Goal: Task Accomplishment & Management: Use online tool/utility

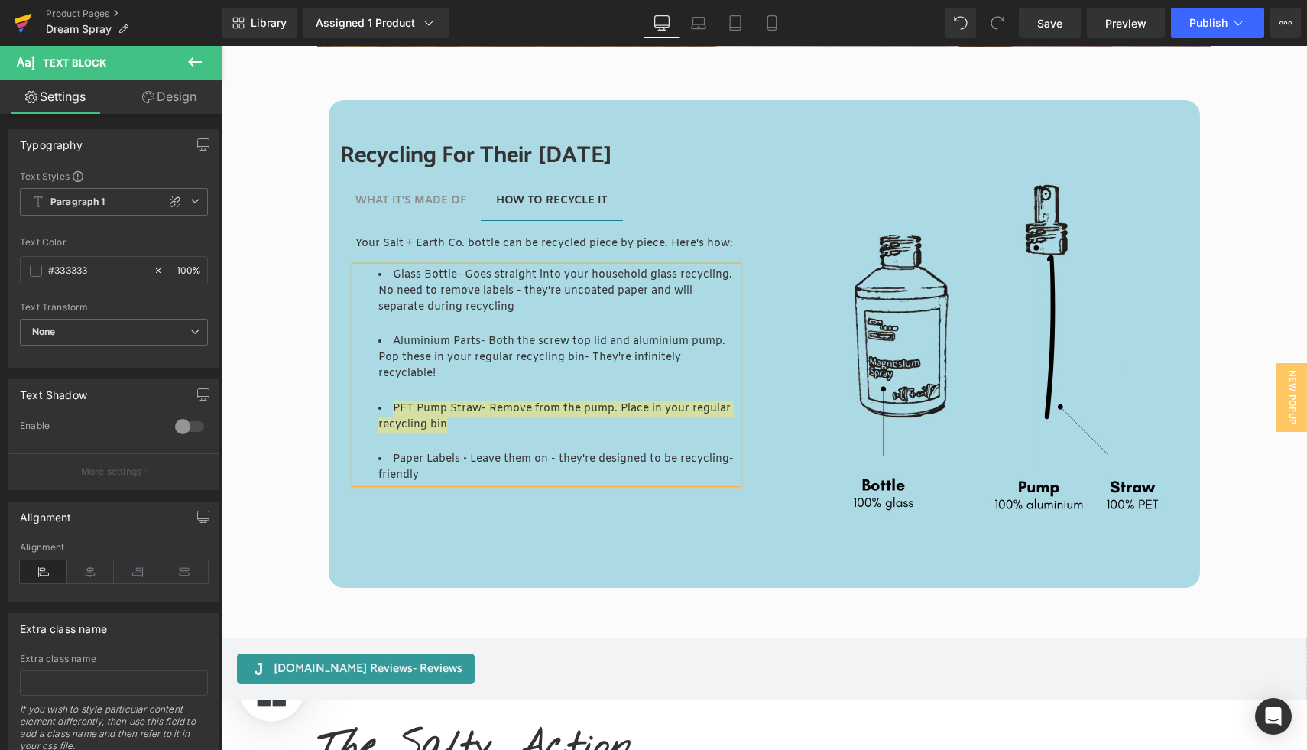
click at [30, 20] on icon at bounding box center [23, 23] width 18 height 38
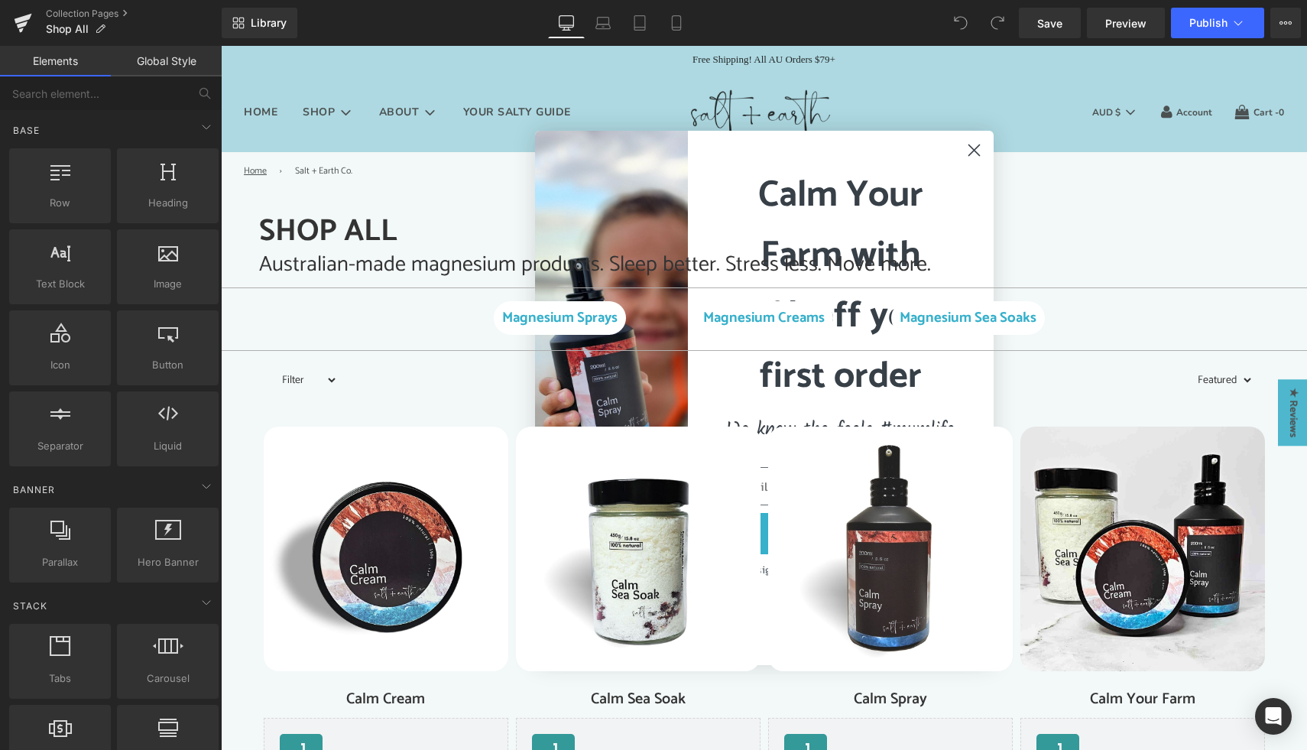
click at [972, 151] on icon "Close dialog" at bounding box center [974, 150] width 11 height 11
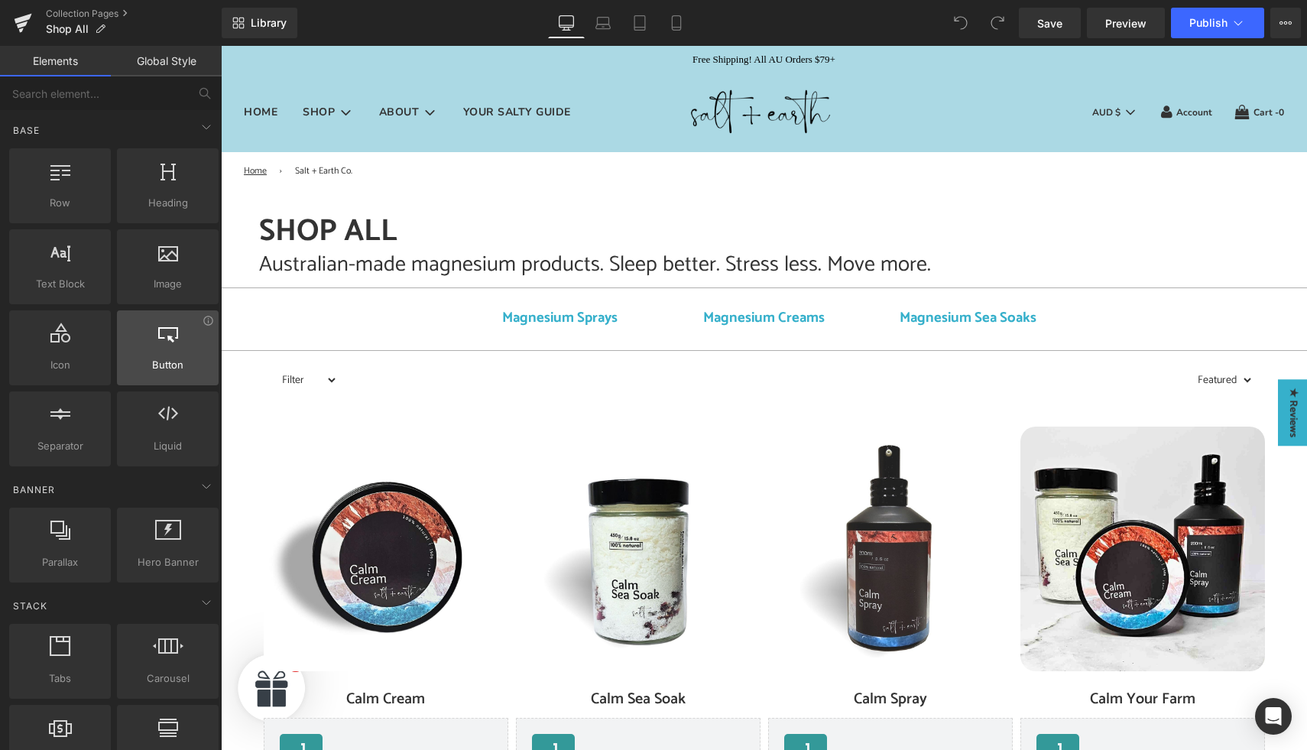
scroll to position [28, 0]
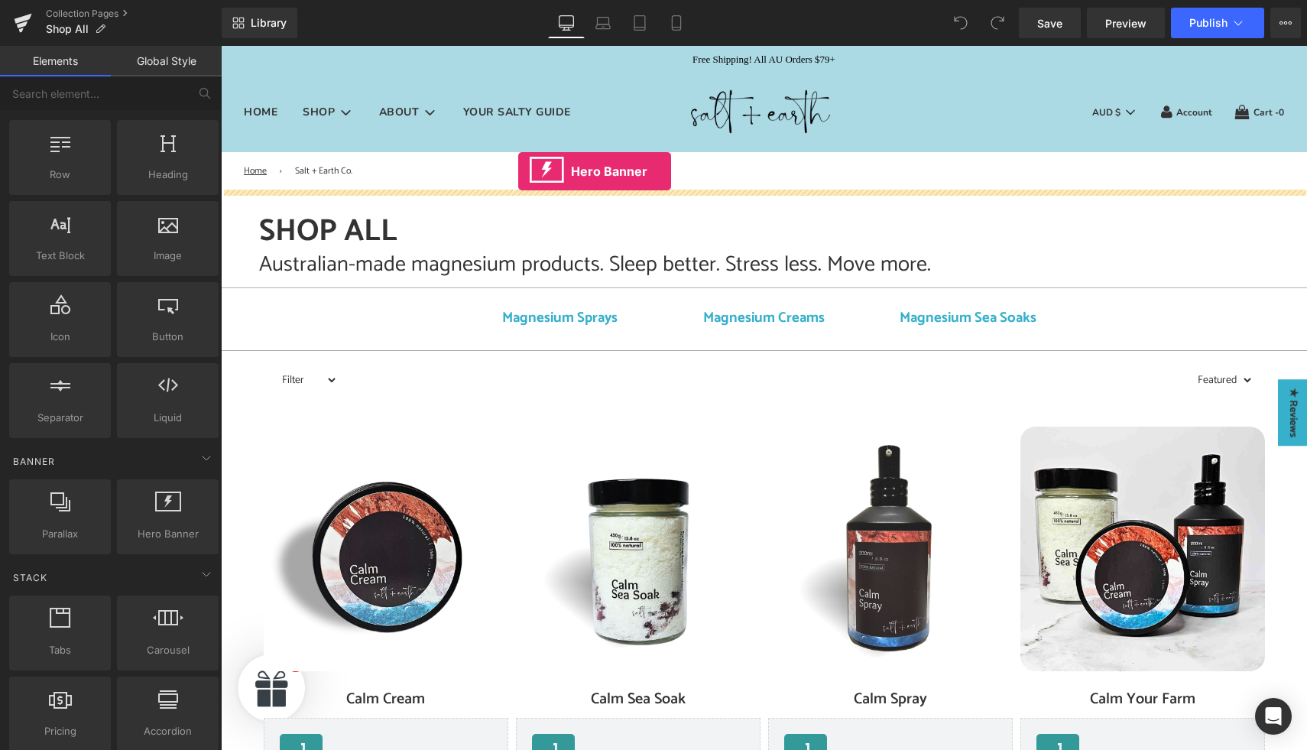
drag, startPoint x: 395, startPoint y: 570, endPoint x: 518, endPoint y: 171, distance: 417.6
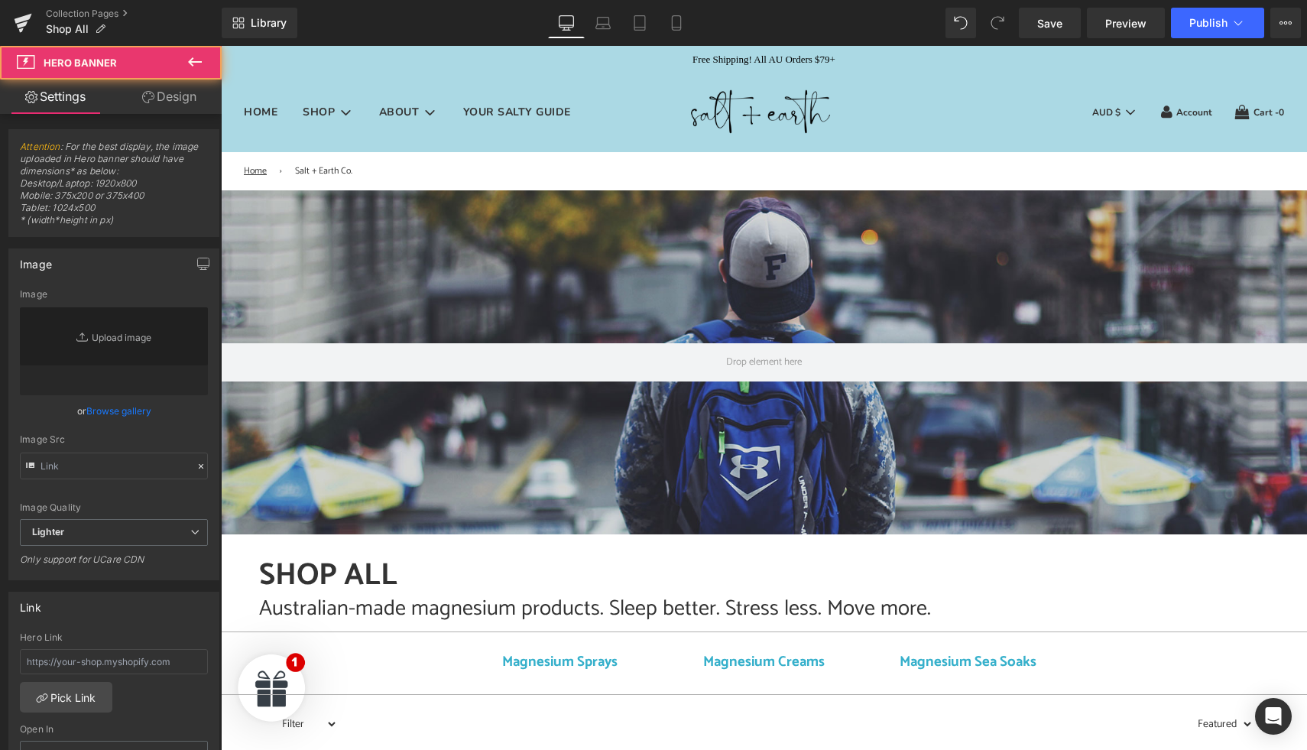
type input "https://d1um8515vdn9kb.cloudfront.net/images/hero.jpg"
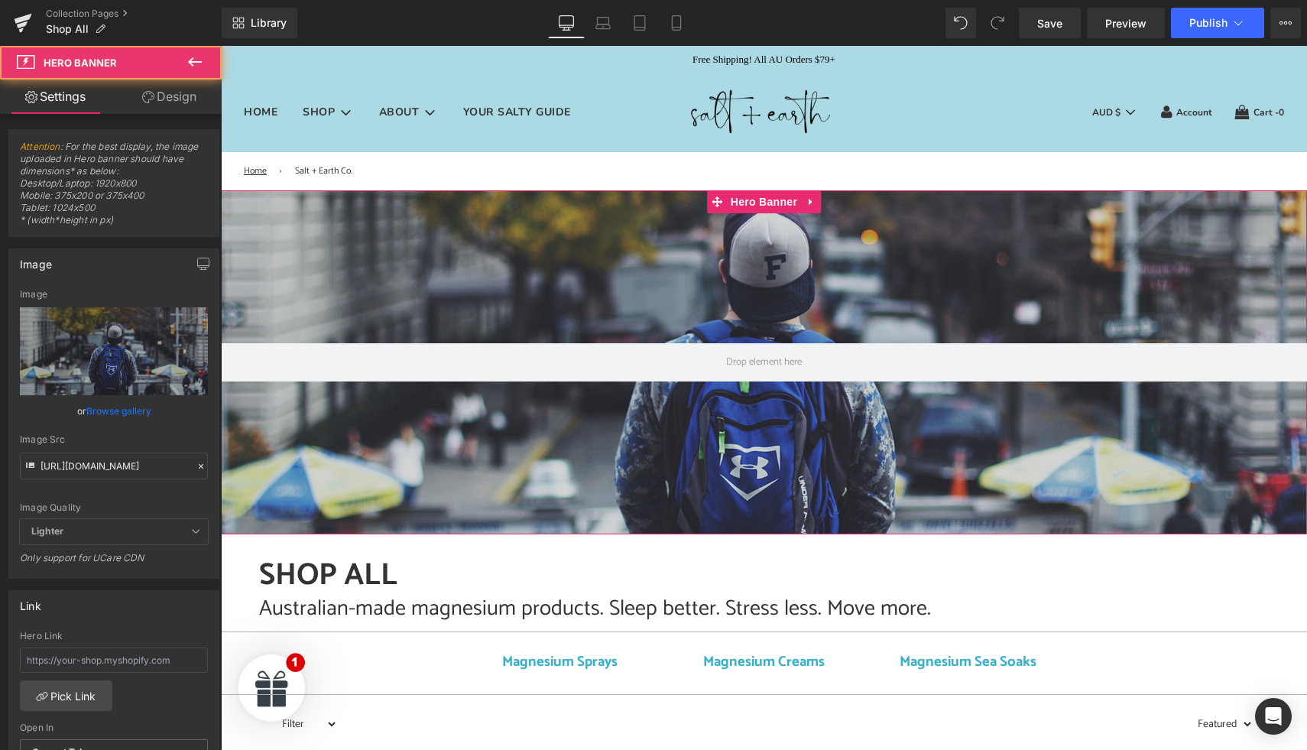
click at [603, 526] on div at bounding box center [764, 362] width 1086 height 344
click at [656, 233] on div at bounding box center [764, 362] width 1086 height 344
drag, startPoint x: 644, startPoint y: 284, endPoint x: 644, endPoint y: 199, distance: 85.6
click at [644, 199] on div at bounding box center [764, 362] width 1086 height 344
click at [624, 205] on div at bounding box center [764, 362] width 1086 height 344
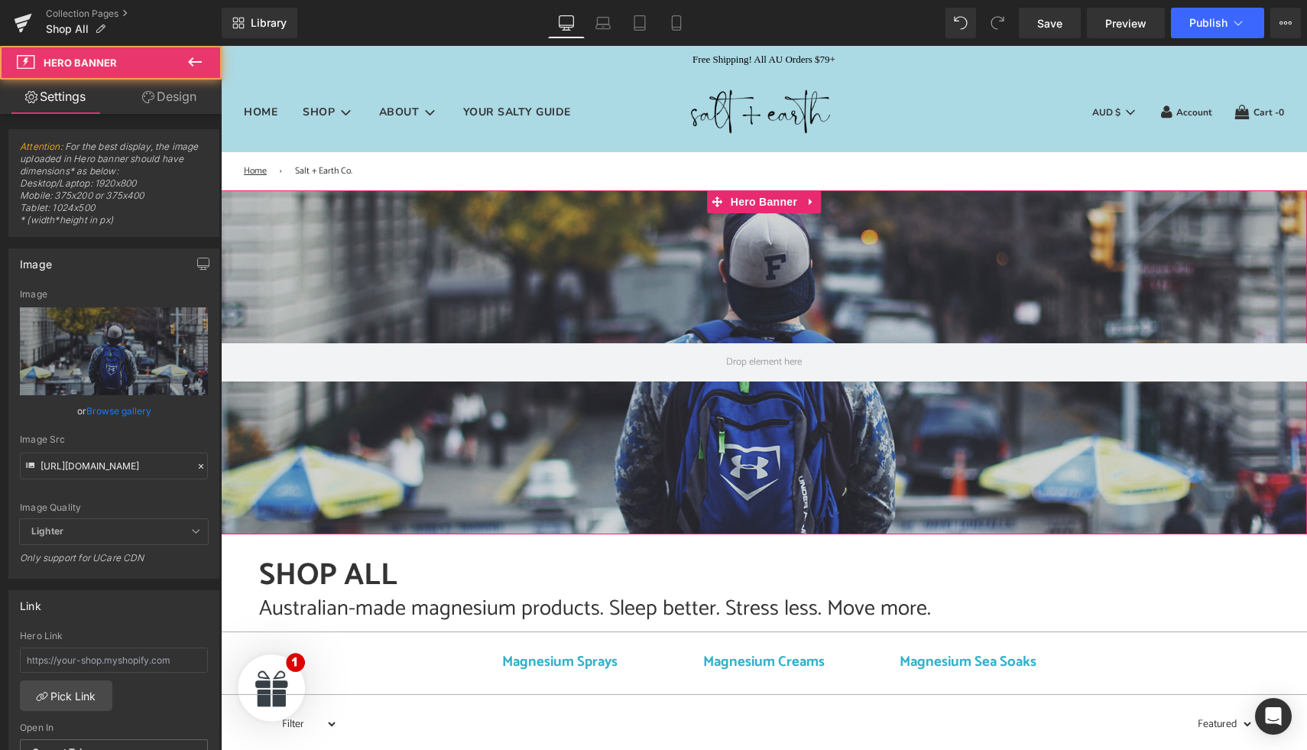
drag, startPoint x: 602, startPoint y: 521, endPoint x: 602, endPoint y: 485, distance: 36.7
click at [602, 485] on div at bounding box center [764, 362] width 1086 height 344
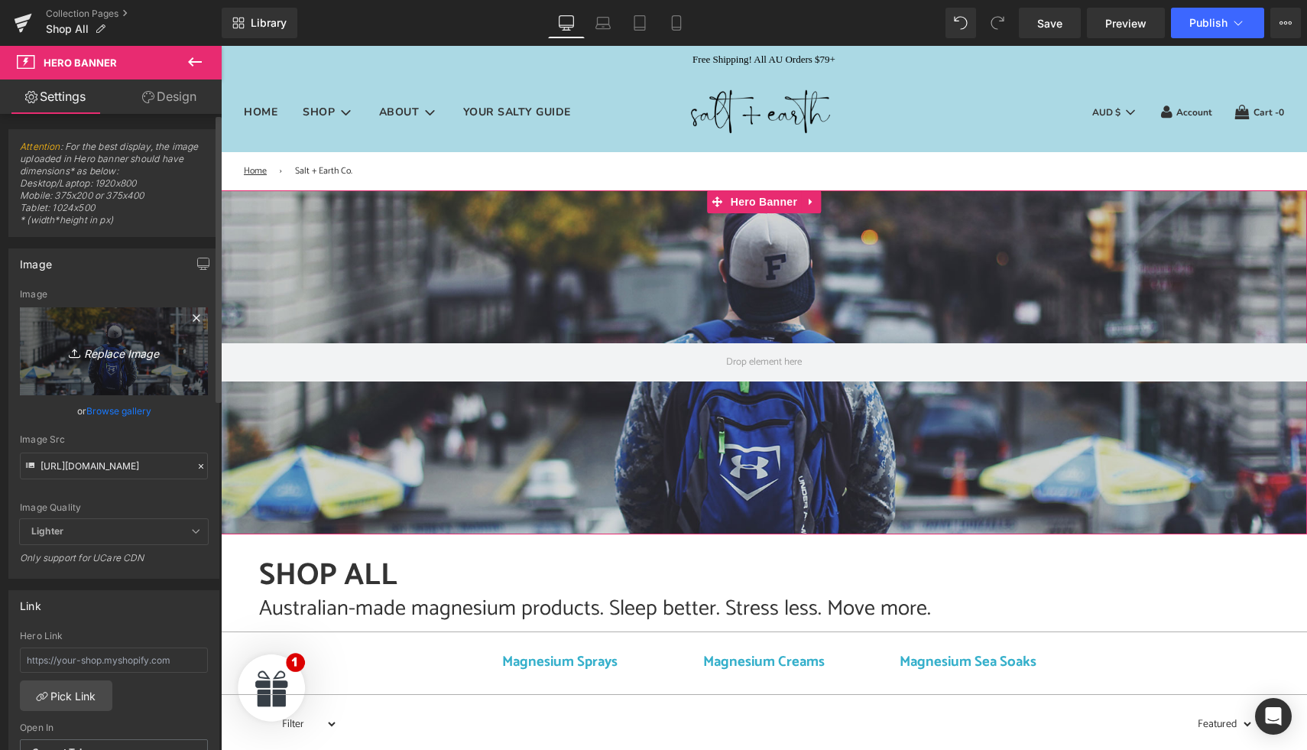
click at [105, 359] on icon "Replace Image" at bounding box center [114, 351] width 122 height 19
type input "C:\fakepath\Salt + Earth Co Collection Header.jpg"
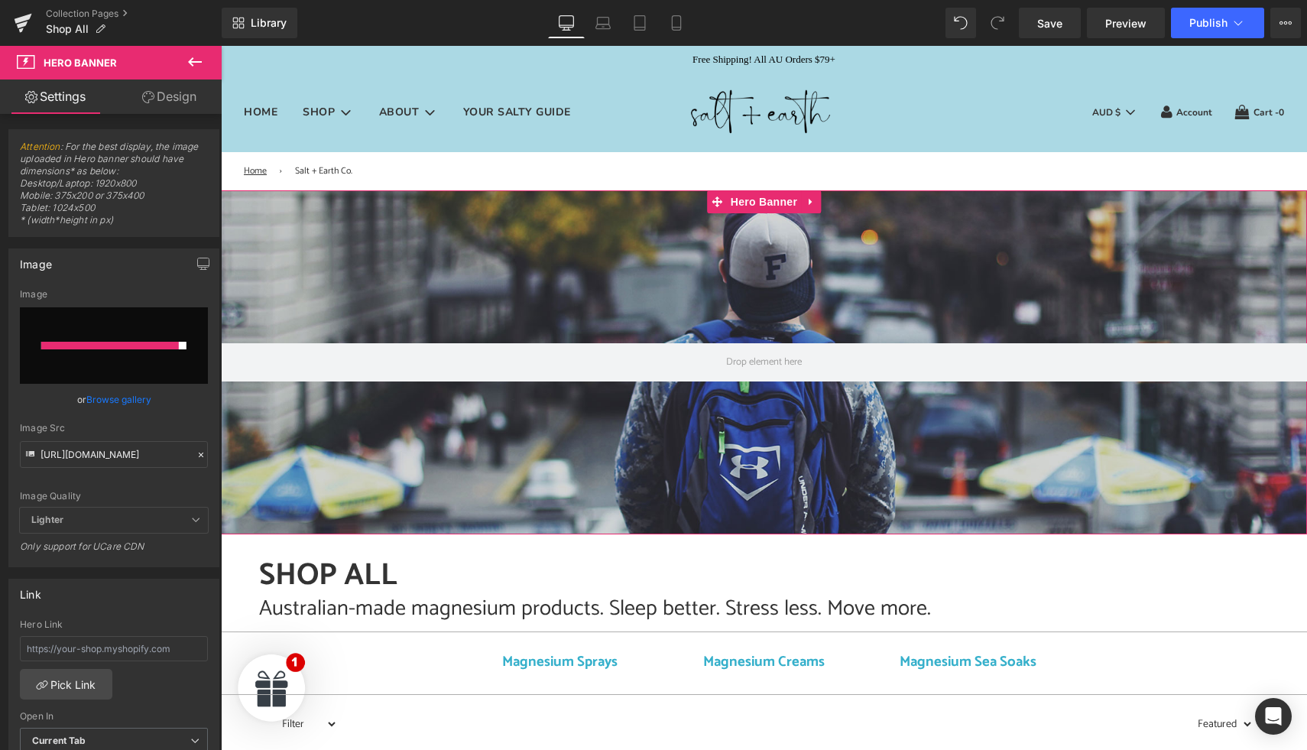
type input "https://ucarecdn.com/8751b66a-4be2-41a0-a26e-e7a7355c82b2/-/format/auto/-/previ…"
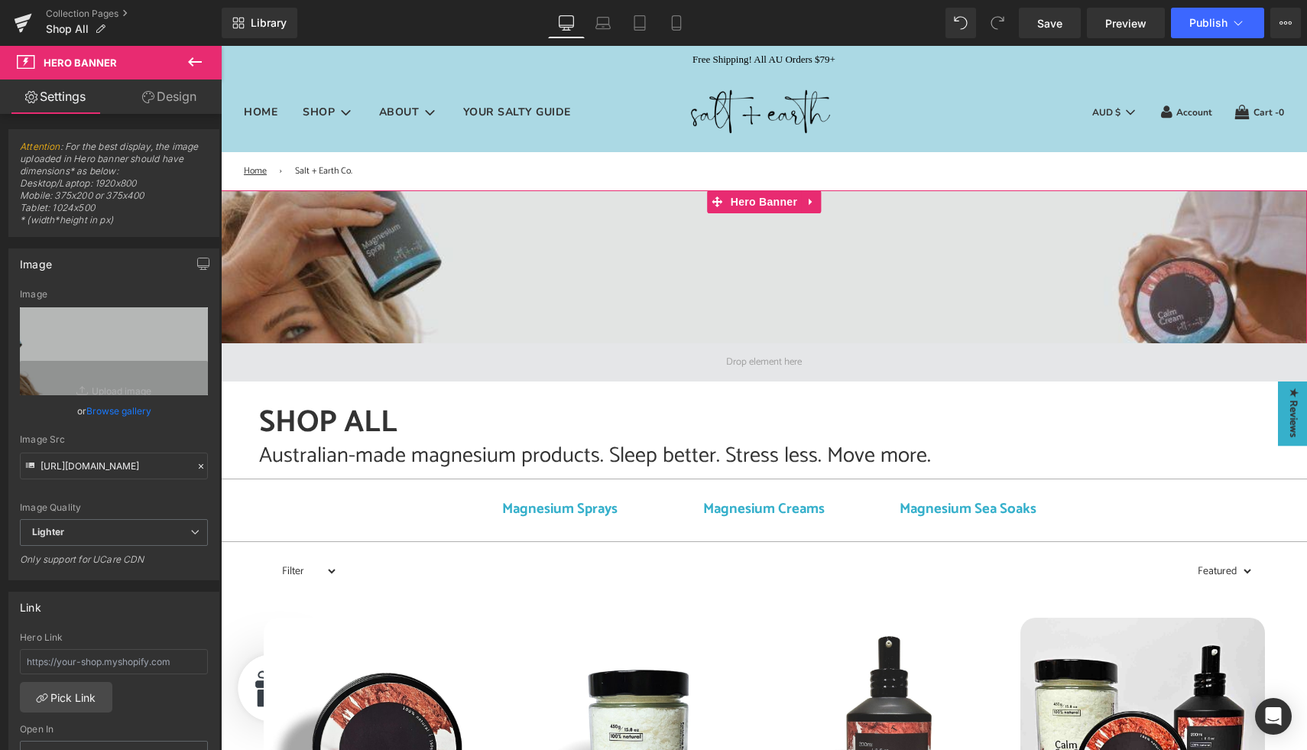
drag, startPoint x: 839, startPoint y: 506, endPoint x: 841, endPoint y: 348, distance: 158.3
click at [841, 348] on div "Hero Banner 200px" at bounding box center [764, 285] width 1086 height 191
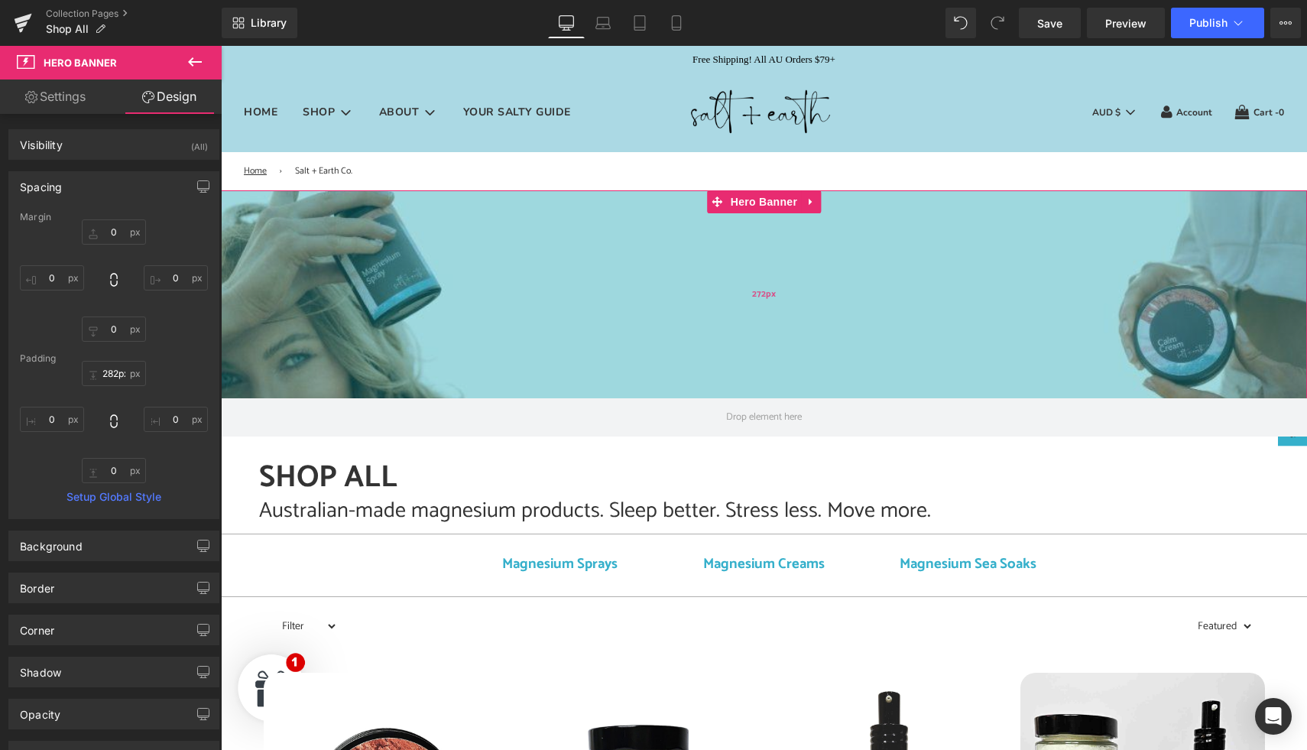
drag, startPoint x: 840, startPoint y: 219, endPoint x: 834, endPoint y: 284, distance: 64.5
click at [834, 283] on div "272px" at bounding box center [764, 294] width 1086 height 208
type input "283px"
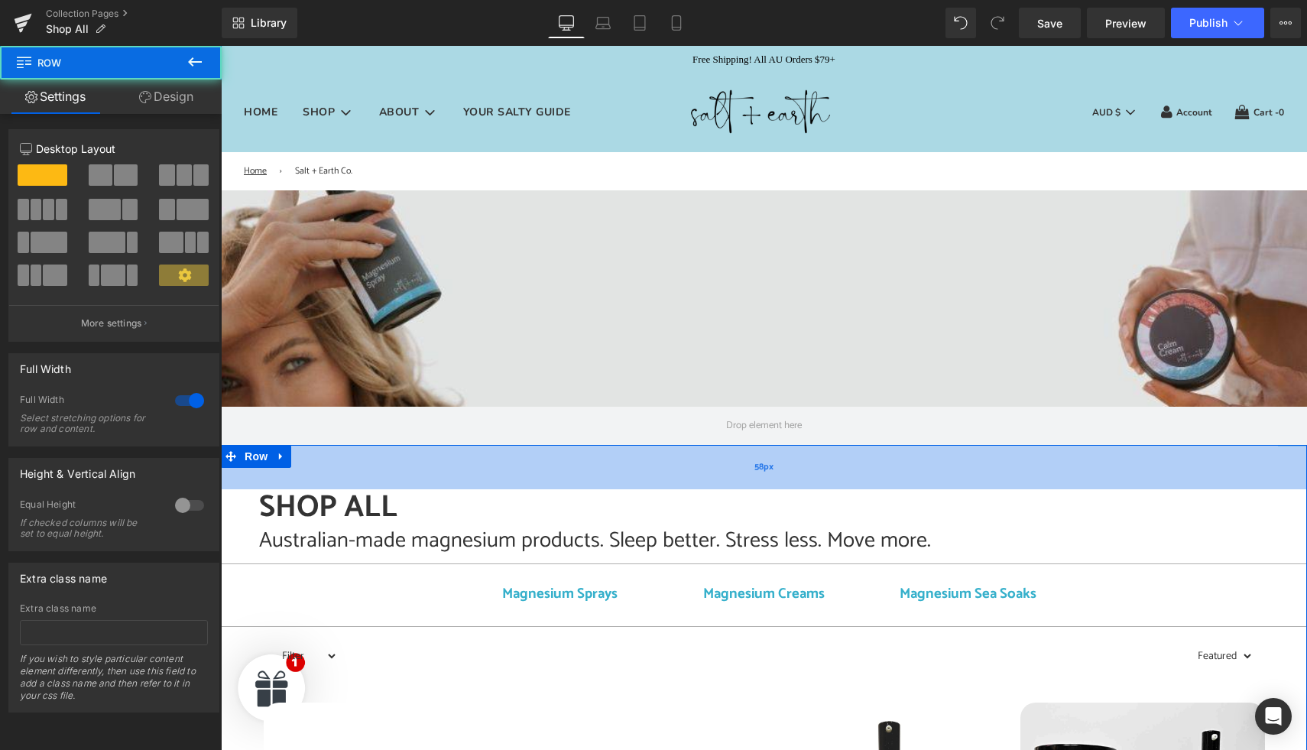
drag, startPoint x: 802, startPoint y: 444, endPoint x: 799, endPoint y: 466, distance: 21.6
click at [799, 466] on div "58px" at bounding box center [764, 467] width 1086 height 44
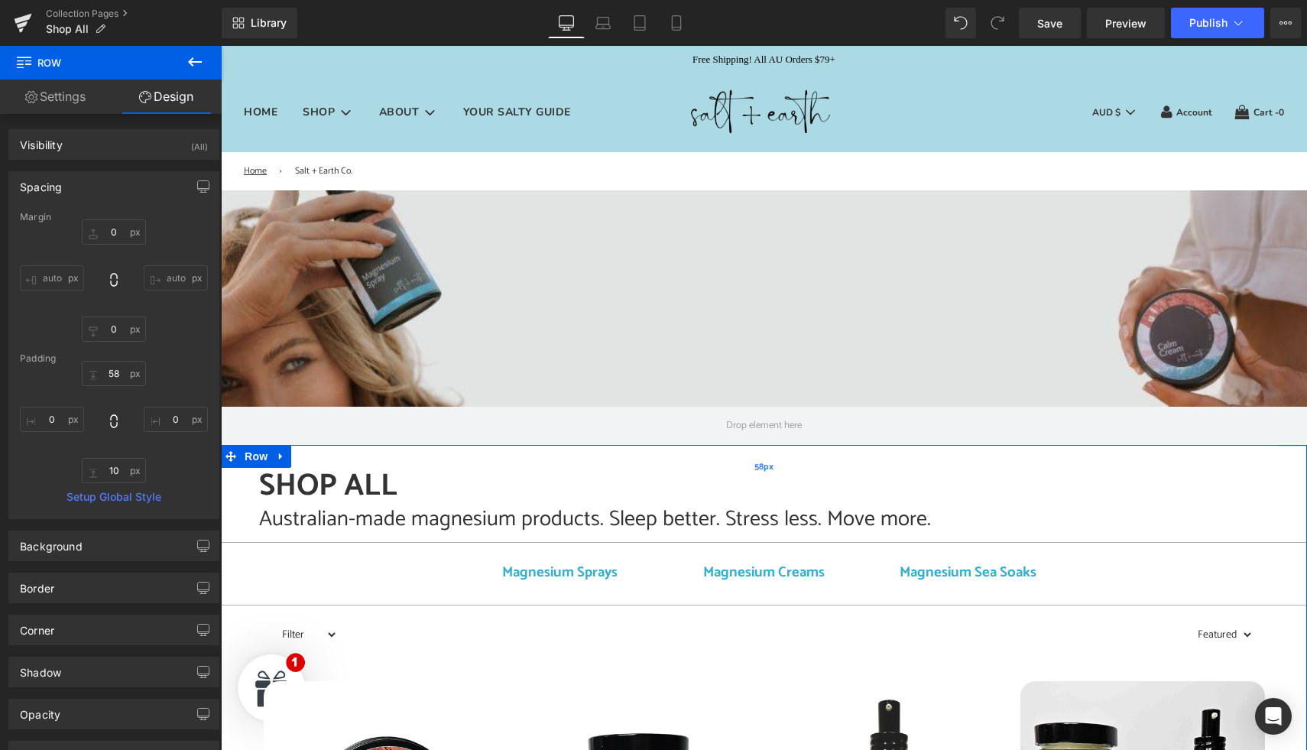
type input "0"
type input "30"
type input "0"
type input "10"
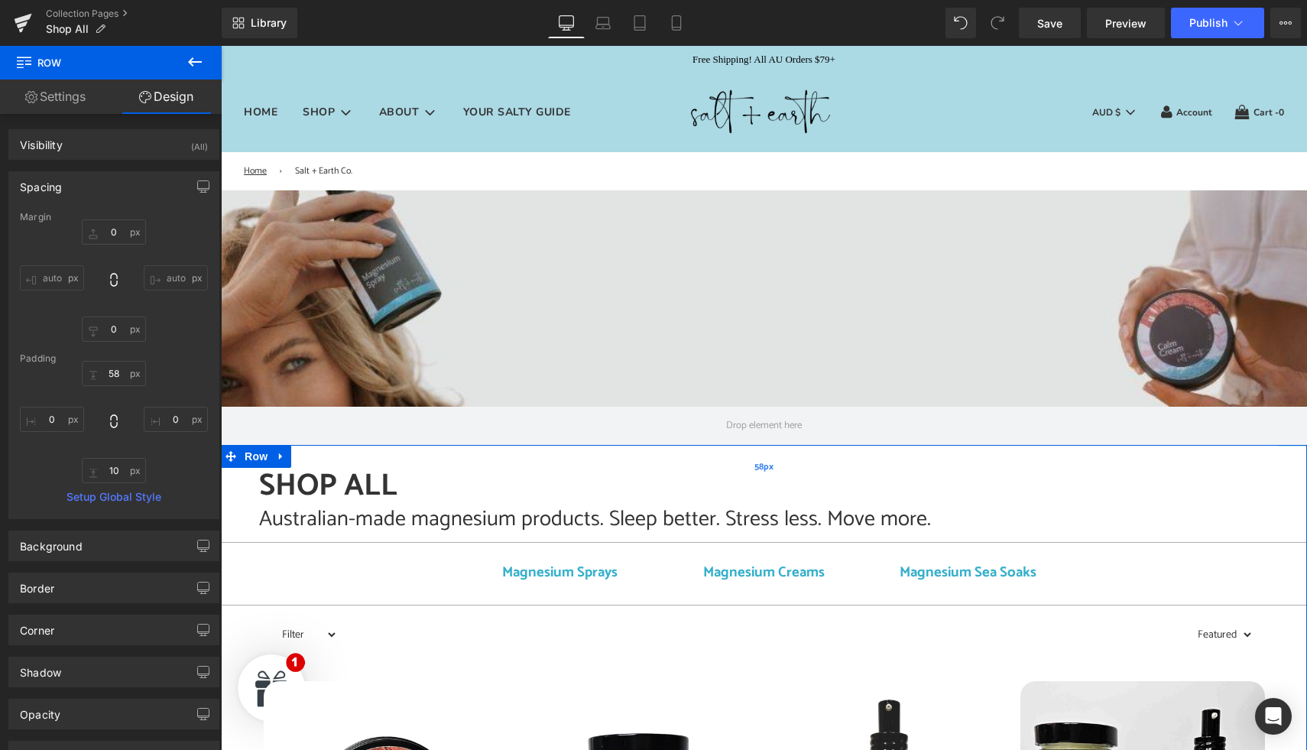
type input "0"
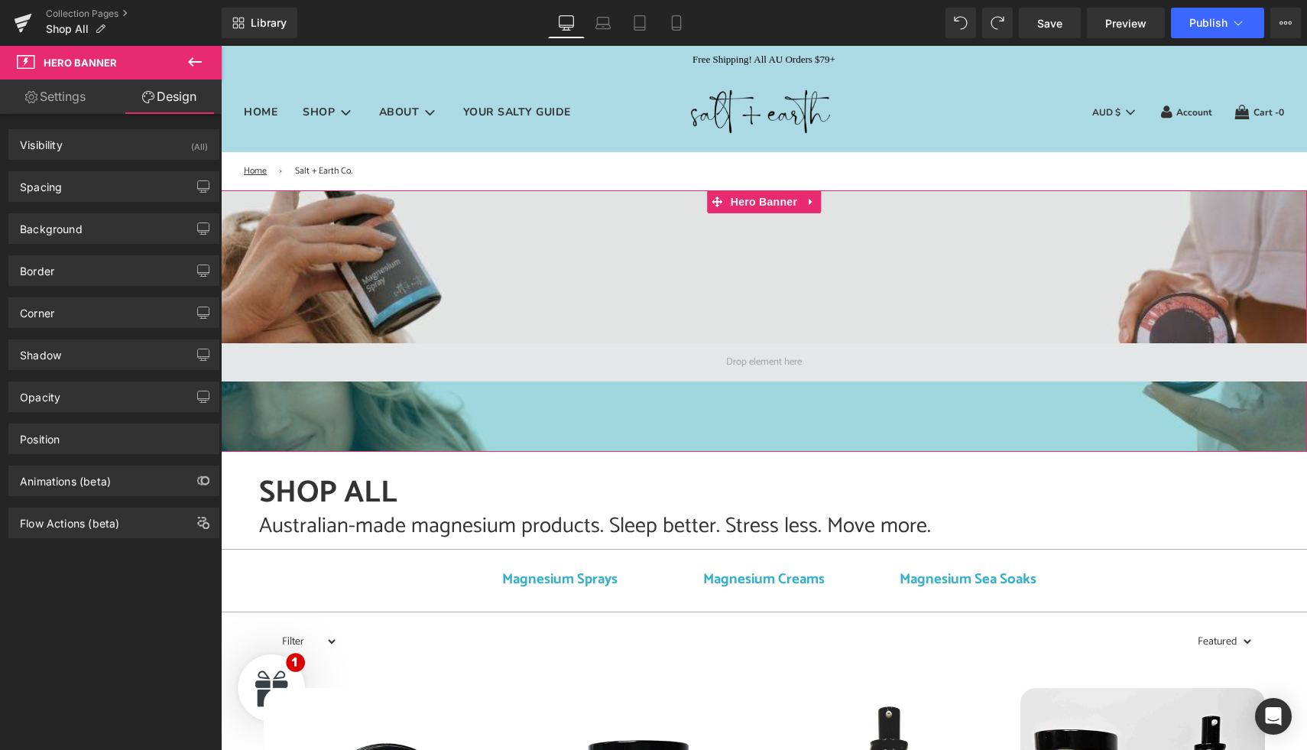
drag, startPoint x: 799, startPoint y: 466, endPoint x: 800, endPoint y: 378, distance: 87.2
click at [800, 378] on div "Hero Banner 200px 92px" at bounding box center [764, 320] width 1086 height 261
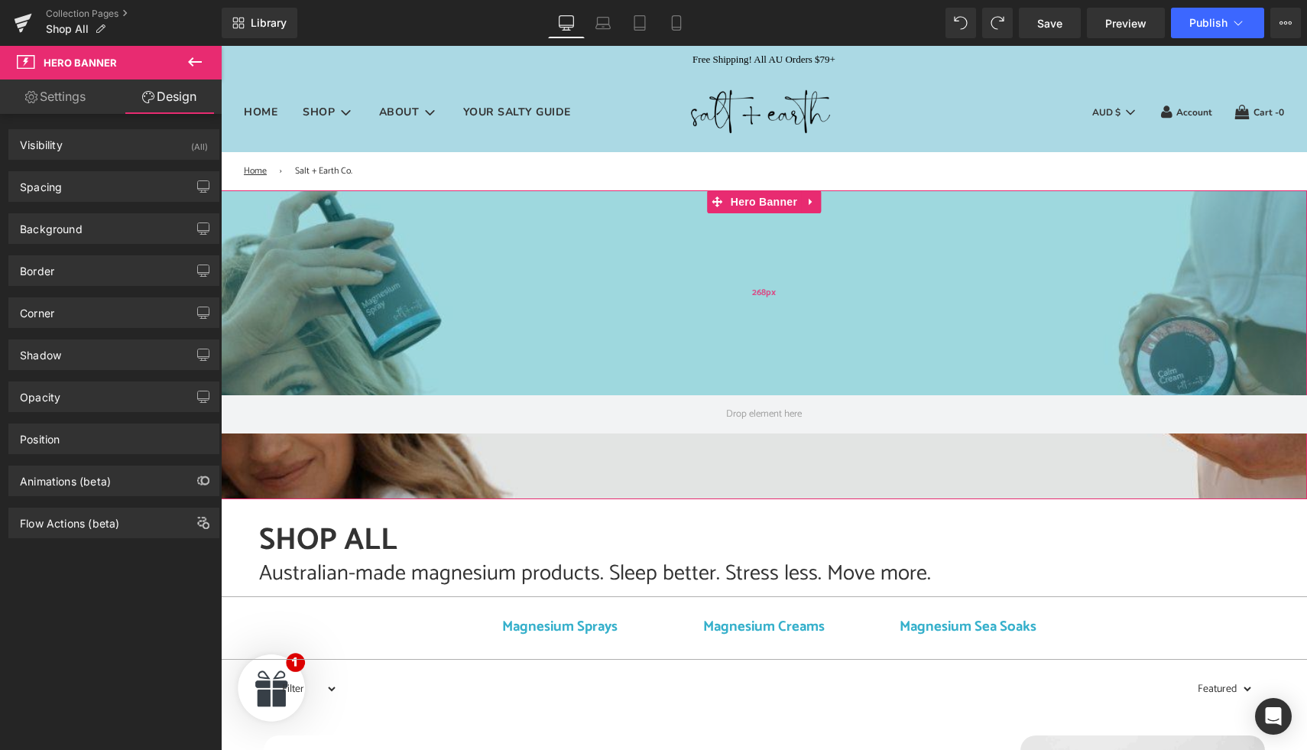
drag, startPoint x: 856, startPoint y: 259, endPoint x: 829, endPoint y: 310, distance: 58.1
click at [829, 311] on div "268px" at bounding box center [764, 292] width 1086 height 205
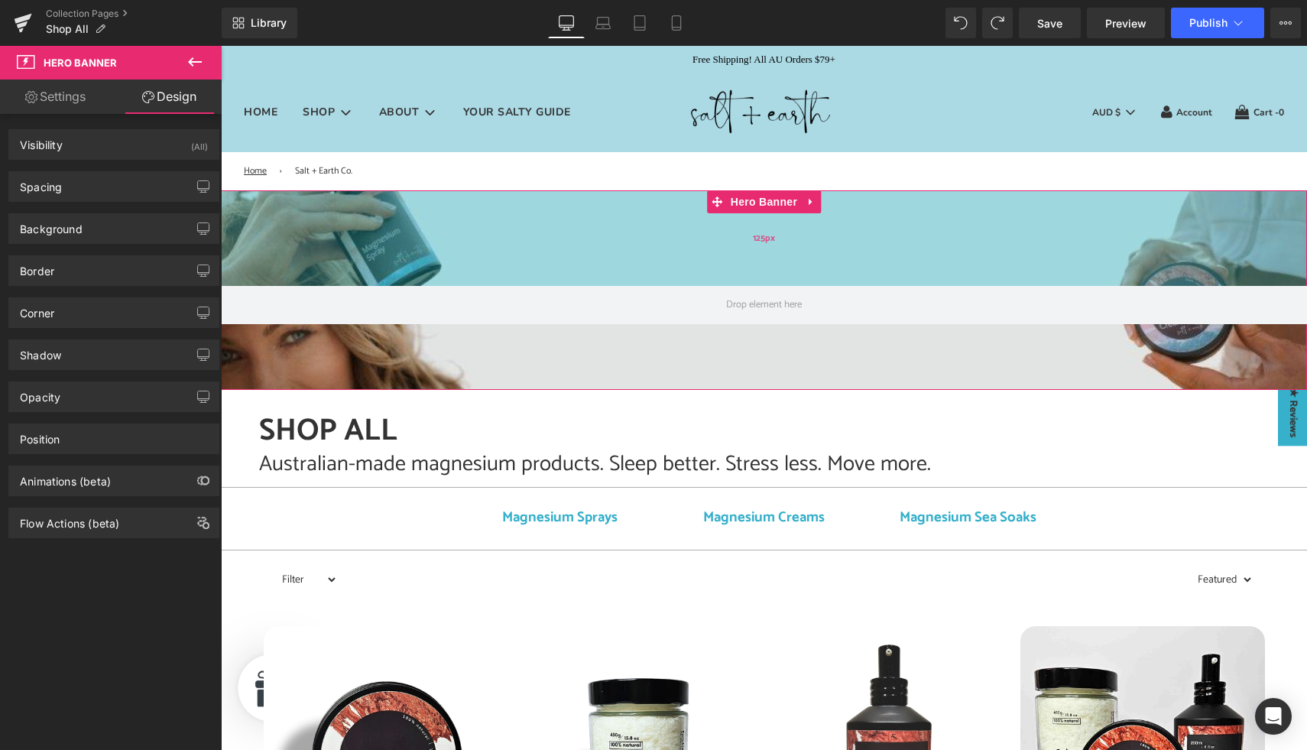
drag, startPoint x: 854, startPoint y: 300, endPoint x: 861, endPoint y: 191, distance: 109.5
click at [861, 191] on div "125px" at bounding box center [764, 238] width 1086 height 96
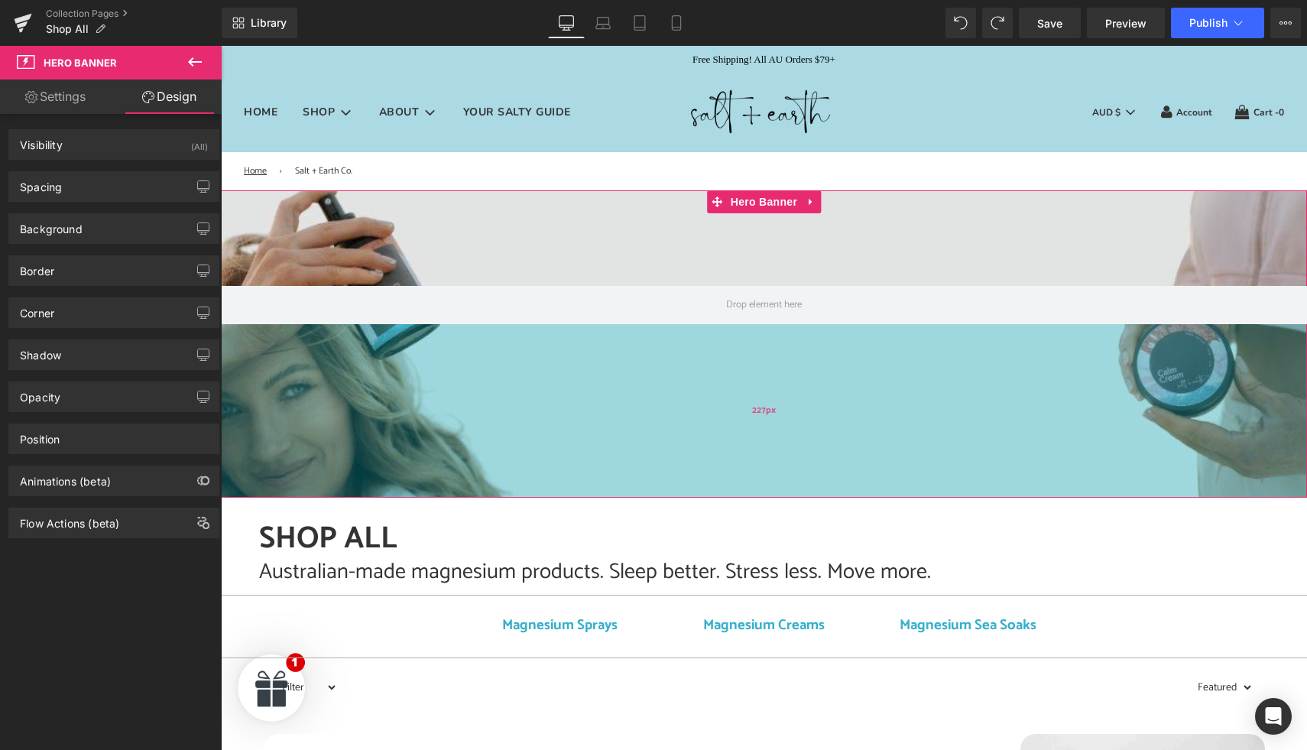
drag, startPoint x: 826, startPoint y: 346, endPoint x: 806, endPoint y: 453, distance: 109.8
click at [806, 453] on div "227px" at bounding box center [764, 411] width 1086 height 174
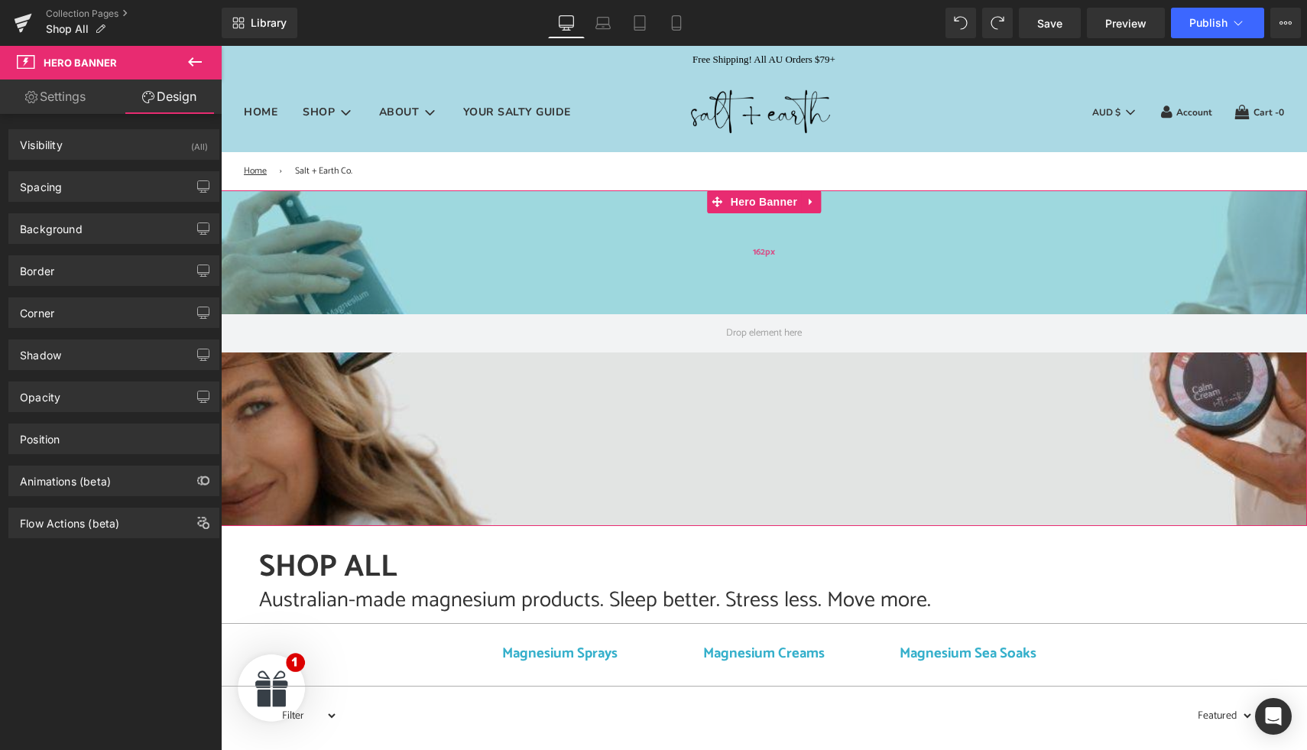
drag, startPoint x: 871, startPoint y: 242, endPoint x: 871, endPoint y: 271, distance: 29.1
click at [871, 271] on div "162px" at bounding box center [764, 252] width 1086 height 124
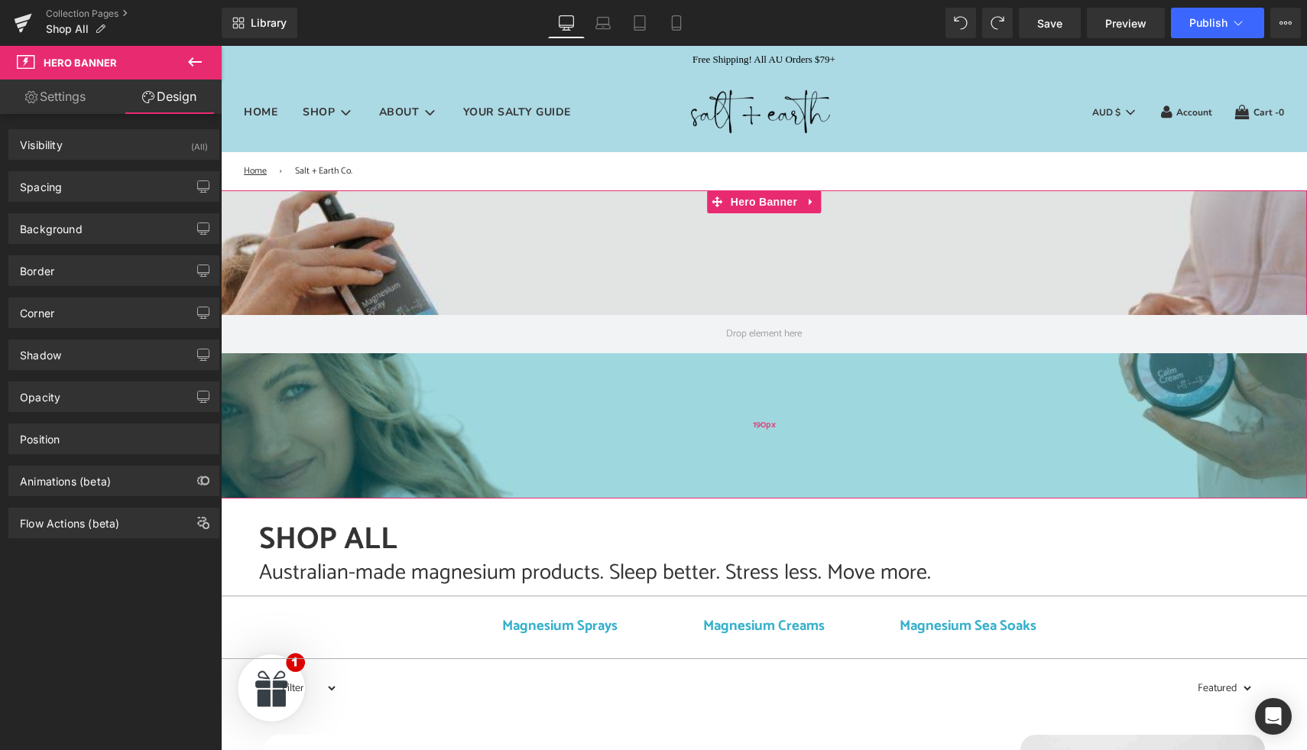
drag, startPoint x: 850, startPoint y: 439, endPoint x: 858, endPoint y: 411, distance: 29.3
click at [858, 411] on div "190px" at bounding box center [764, 425] width 1086 height 145
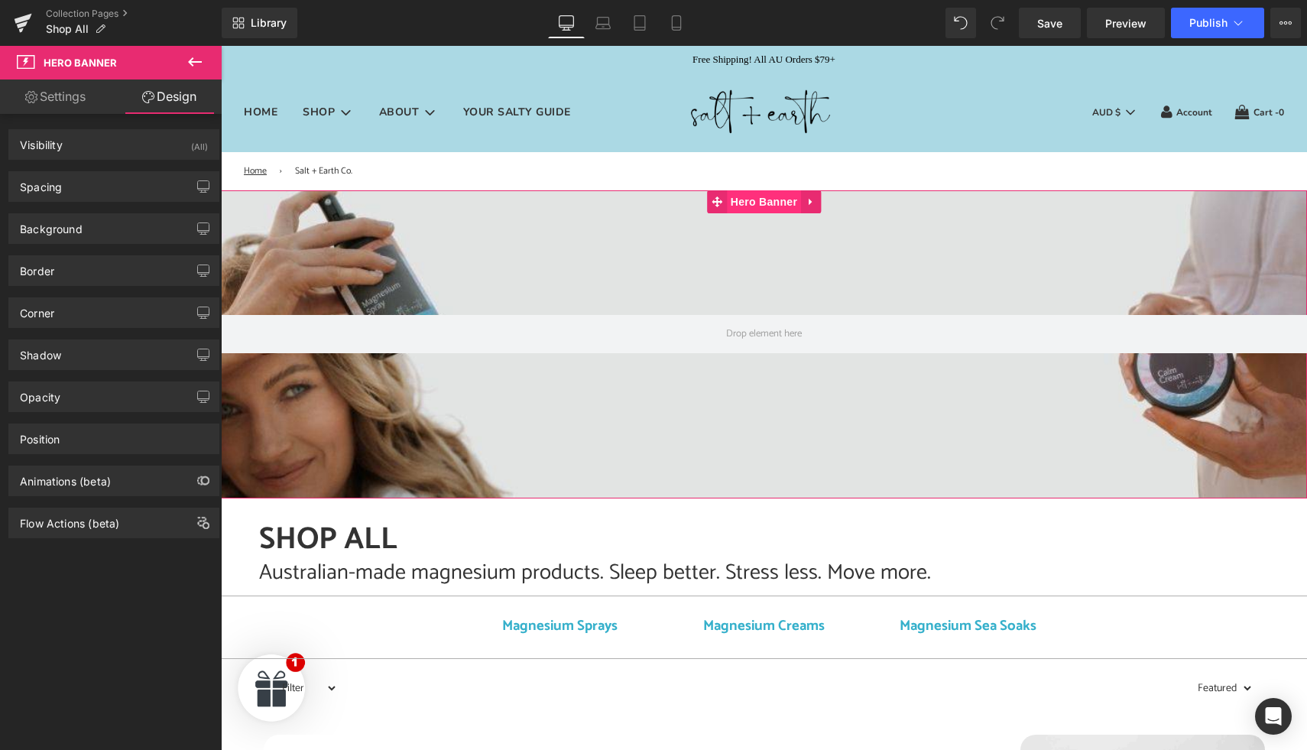
click at [761, 207] on span "Hero Banner" at bounding box center [764, 201] width 74 height 23
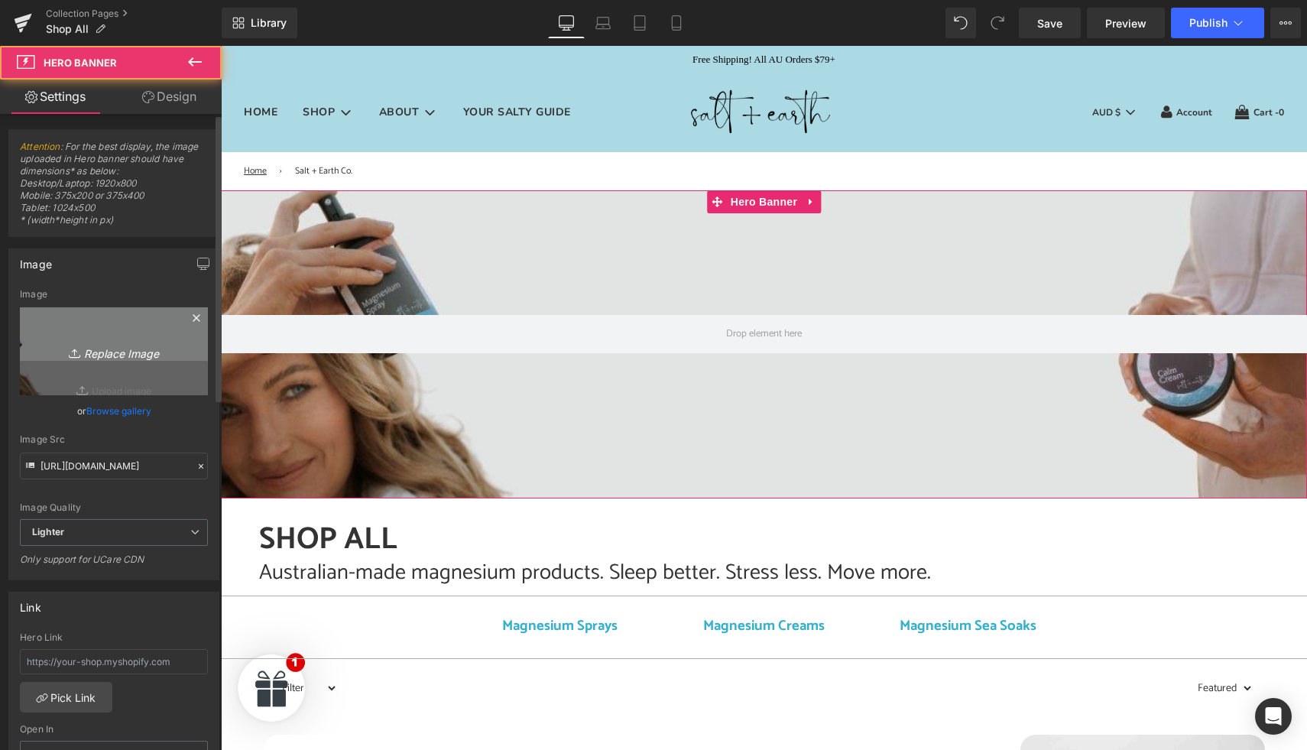
click at [118, 352] on icon "Replace Image" at bounding box center [114, 351] width 122 height 19
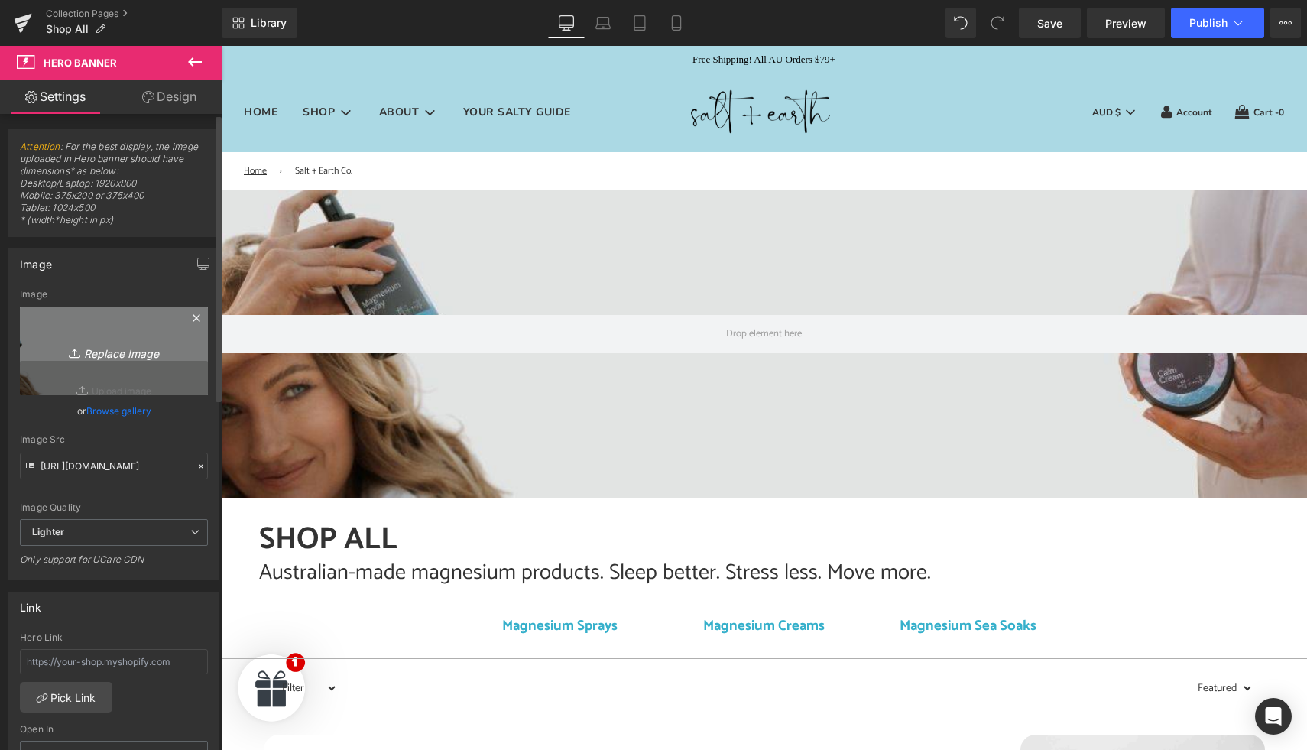
type input "C:\fakepath\Salt + Earth Co Collection Header.jpg"
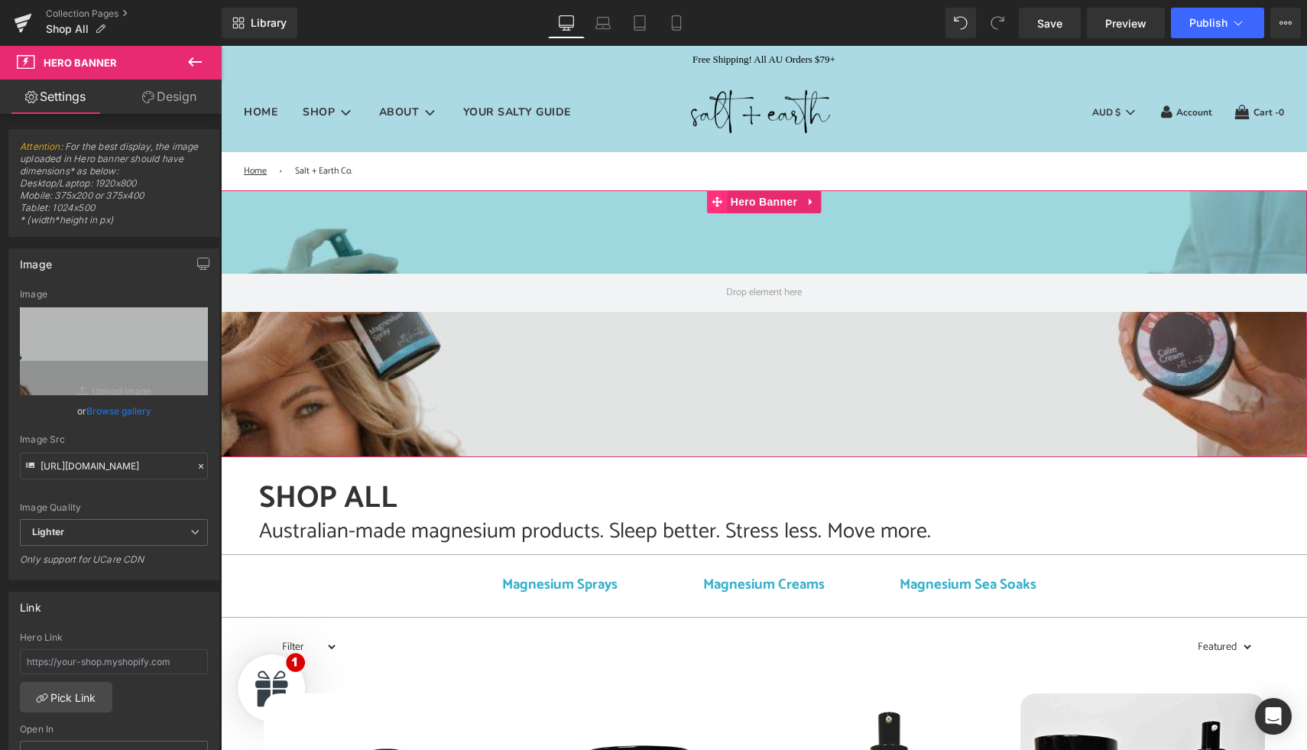
drag, startPoint x: 706, startPoint y: 239, endPoint x: 706, endPoint y: 197, distance: 42.0
click at [706, 197] on div "Hero Banner 109px 190px" at bounding box center [764, 323] width 1086 height 267
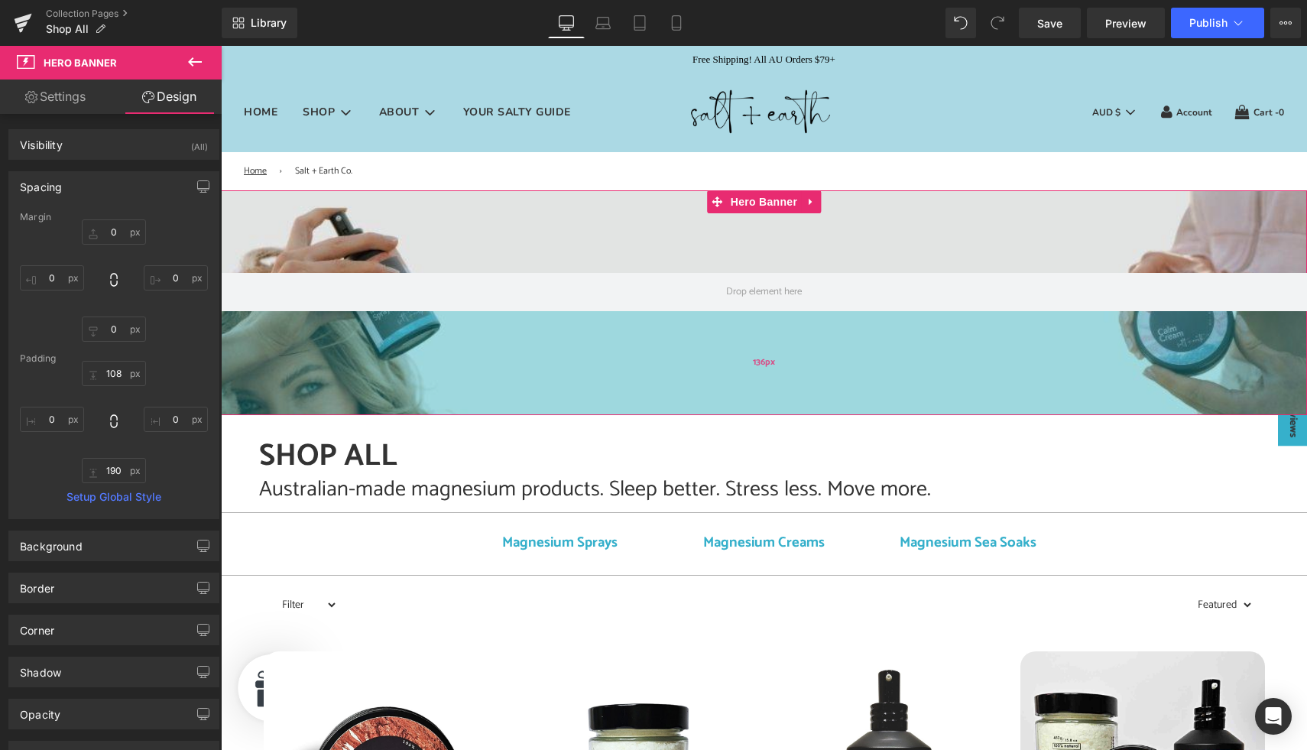
drag, startPoint x: 680, startPoint y: 408, endPoint x: 680, endPoint y: 367, distance: 41.3
click at [680, 367] on div "136px" at bounding box center [764, 363] width 1086 height 104
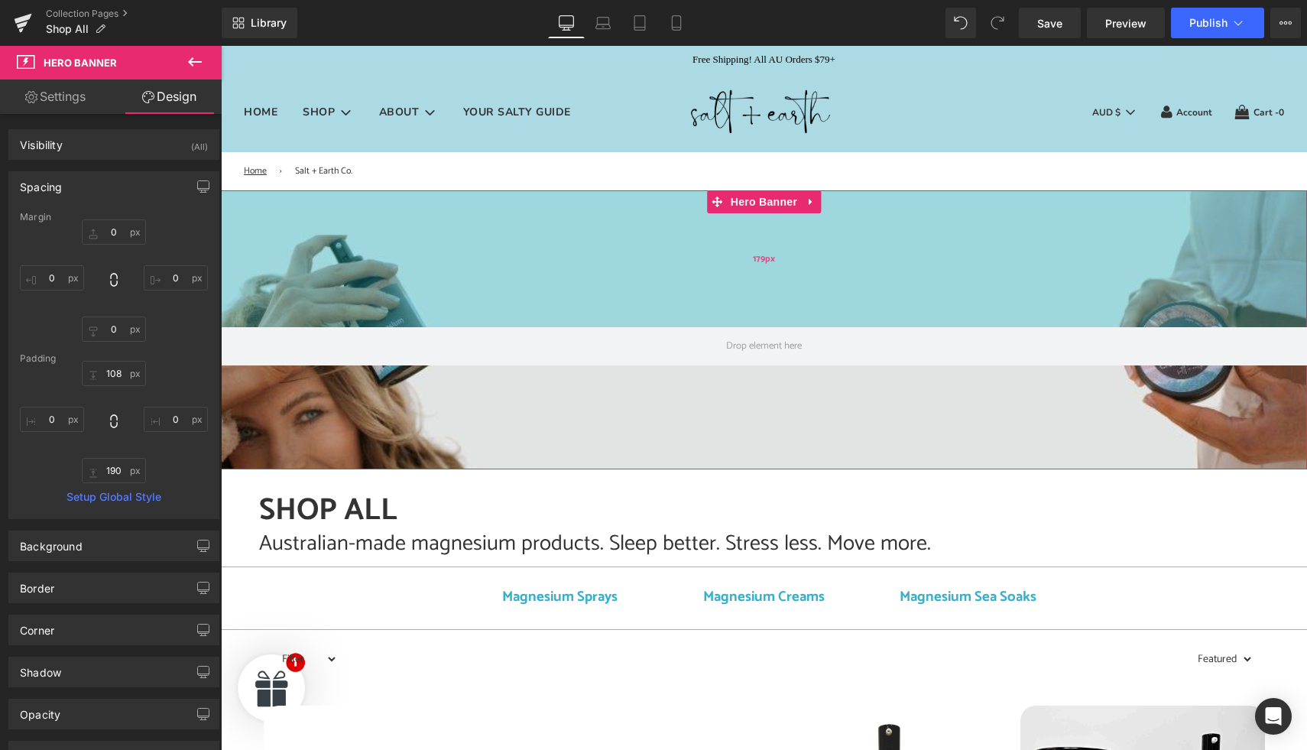
drag, startPoint x: 673, startPoint y: 240, endPoint x: 653, endPoint y: 294, distance: 57.8
click at [653, 294] on div "179px" at bounding box center [764, 258] width 1086 height 137
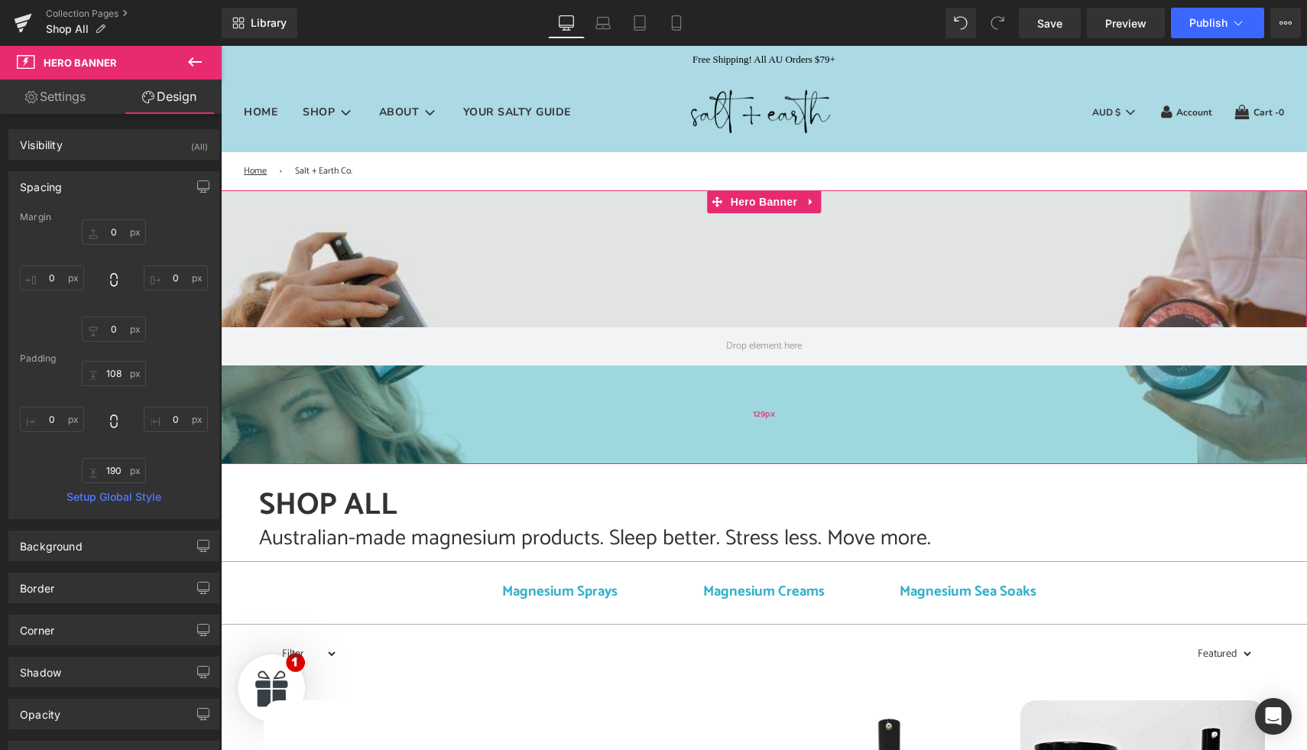
click at [629, 409] on div "129px" at bounding box center [764, 414] width 1086 height 99
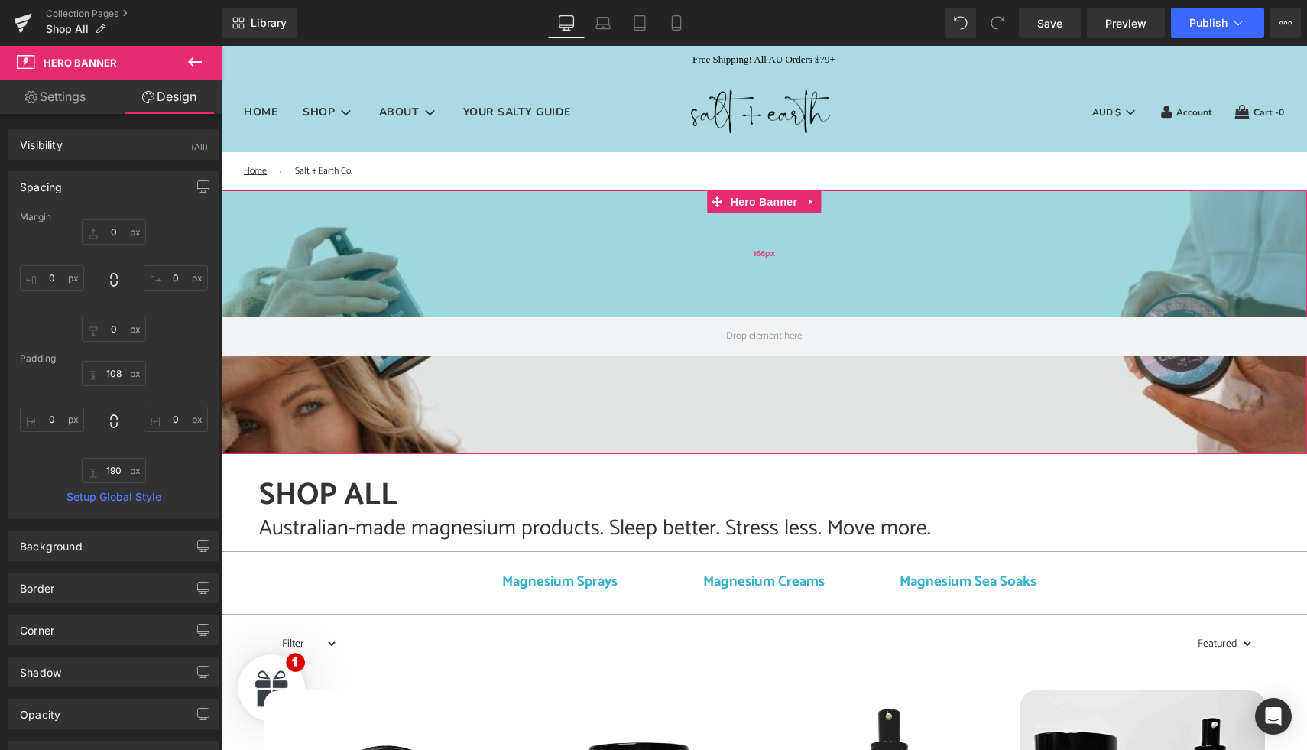
drag, startPoint x: 629, startPoint y: 278, endPoint x: 630, endPoint y: 268, distance: 10.0
click at [630, 268] on div "166px" at bounding box center [764, 253] width 1086 height 127
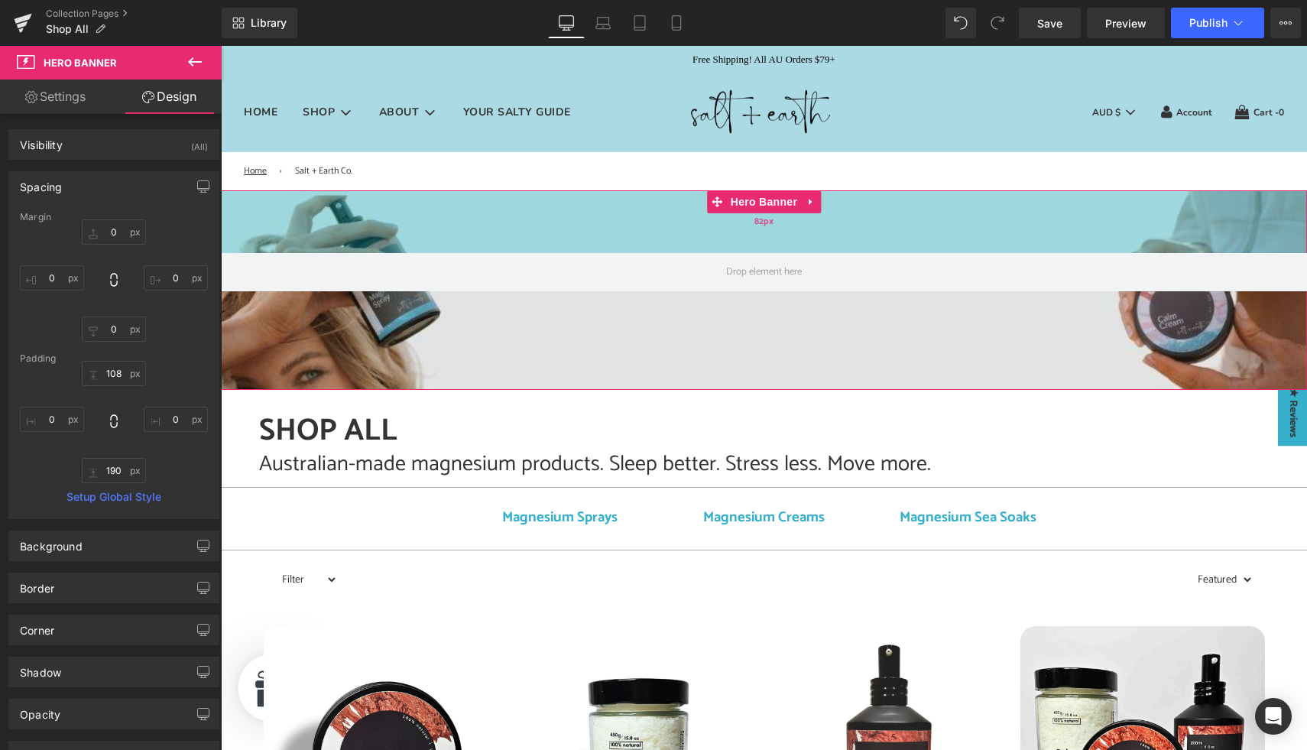
drag, startPoint x: 630, startPoint y: 268, endPoint x: 630, endPoint y: 203, distance: 64.2
click at [630, 203] on div "82px" at bounding box center [764, 221] width 1086 height 63
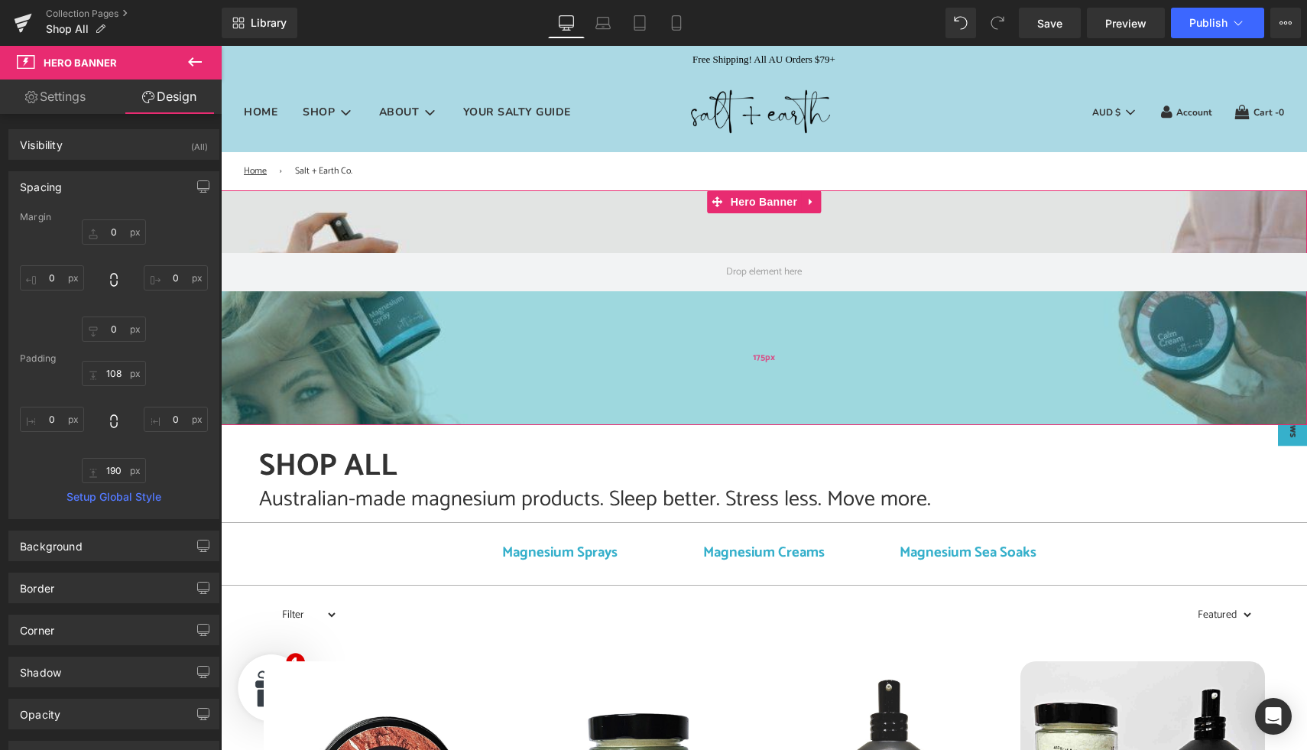
drag, startPoint x: 634, startPoint y: 342, endPoint x: 631, endPoint y: 378, distance: 35.3
click at [631, 378] on div "175px" at bounding box center [764, 358] width 1086 height 134
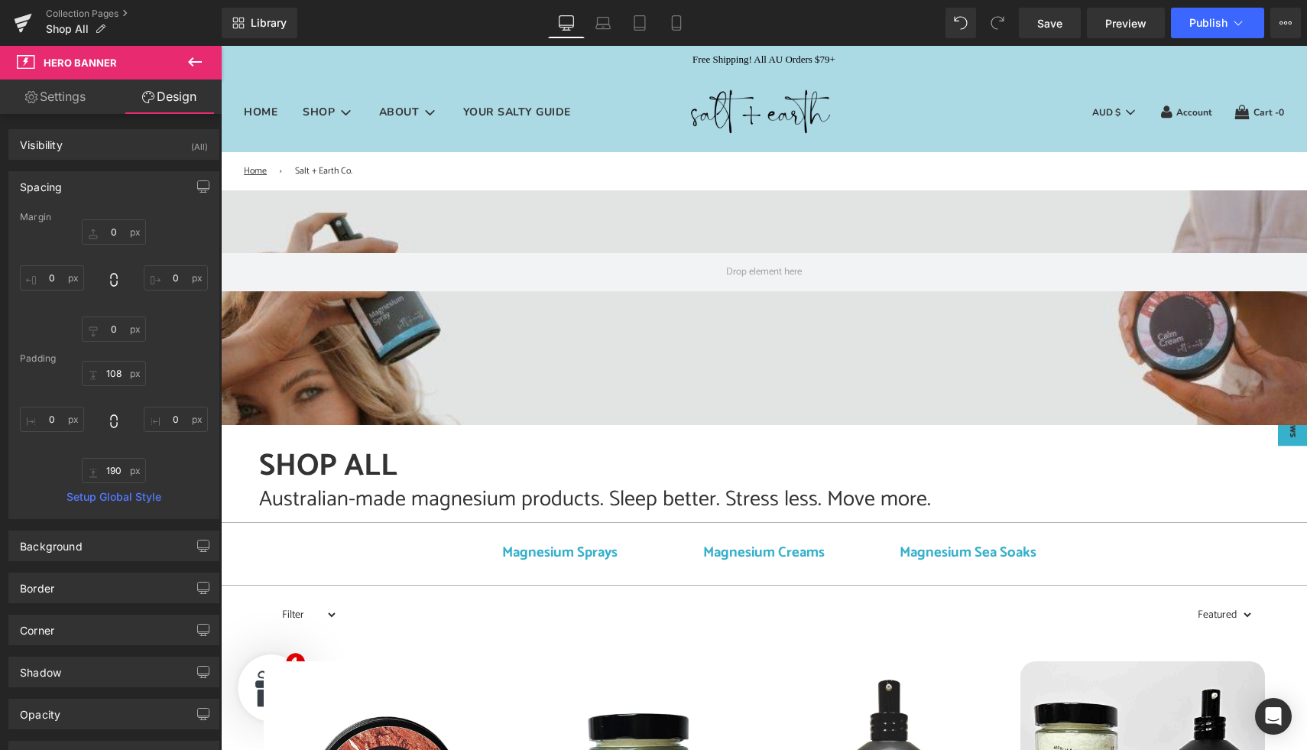
click at [193, 62] on icon at bounding box center [195, 61] width 14 height 9
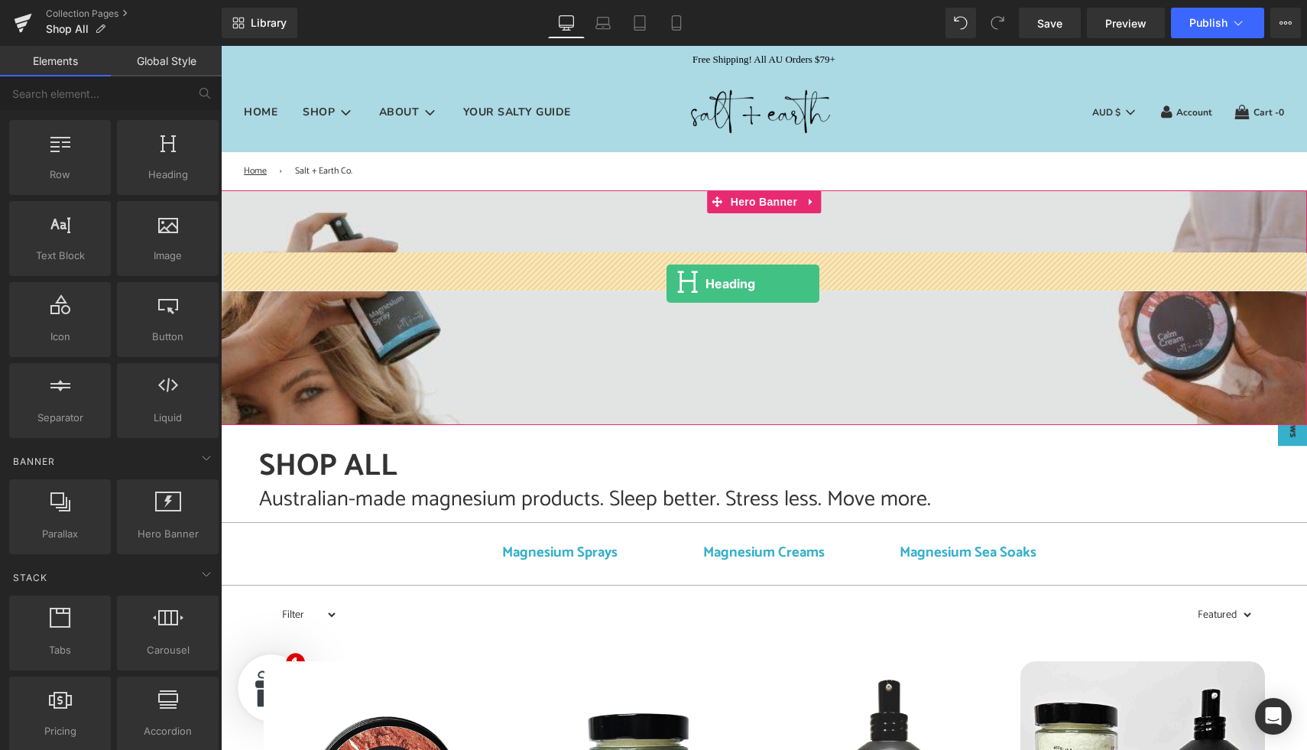
drag, startPoint x: 387, startPoint y: 200, endPoint x: 667, endPoint y: 284, distance: 291.9
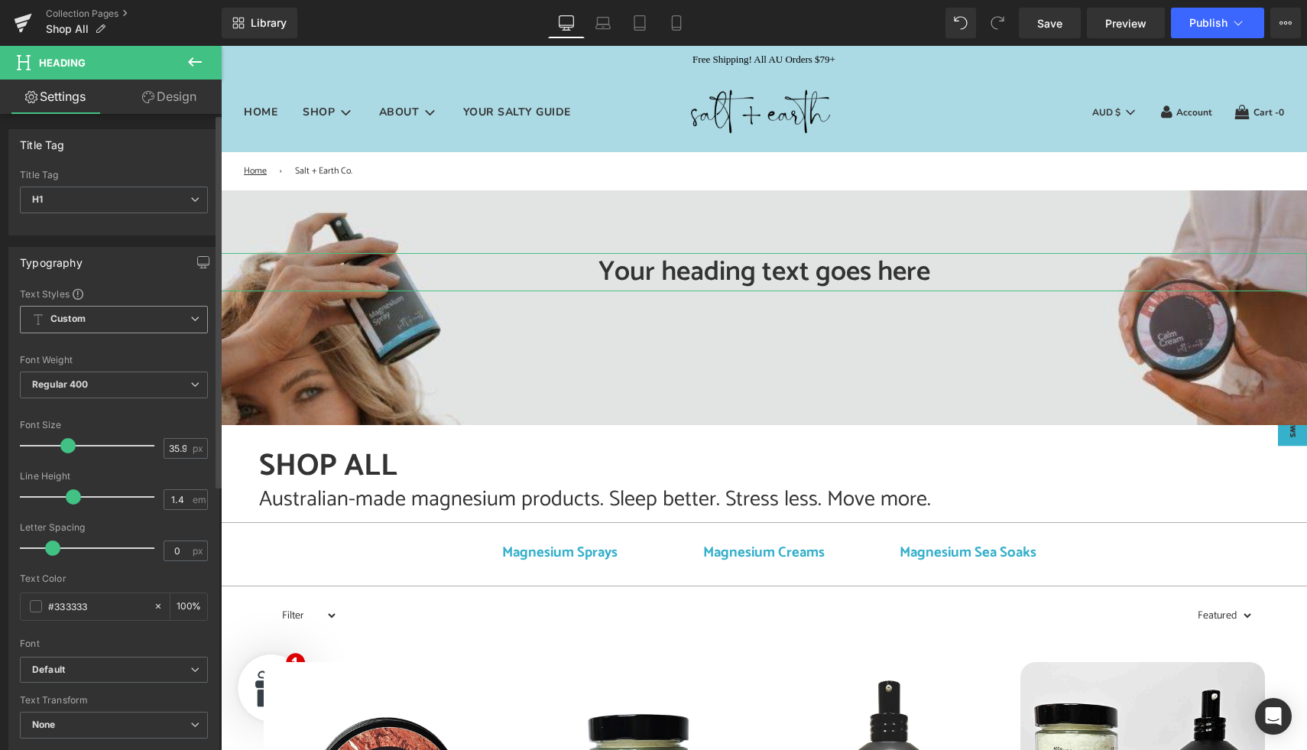
click at [194, 323] on span "Custom Setup Global Style" at bounding box center [114, 320] width 188 height 28
click at [170, 297] on div "Text Styles" at bounding box center [111, 293] width 182 height 12
click at [176, 316] on span "Custom Setup Global Style" at bounding box center [114, 320] width 188 height 28
click at [116, 391] on div "Setup Global Style" at bounding box center [111, 381] width 182 height 36
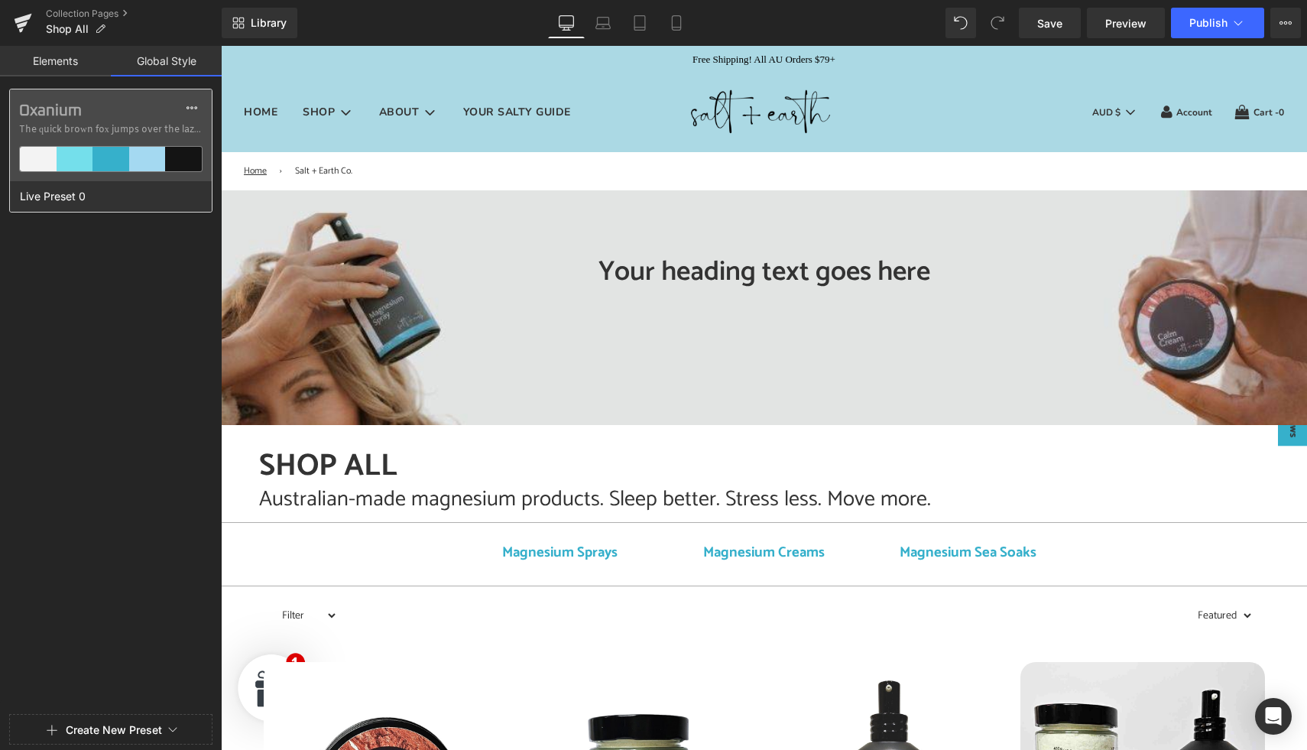
click at [167, 114] on label "Oxanium" at bounding box center [110, 111] width 183 height 18
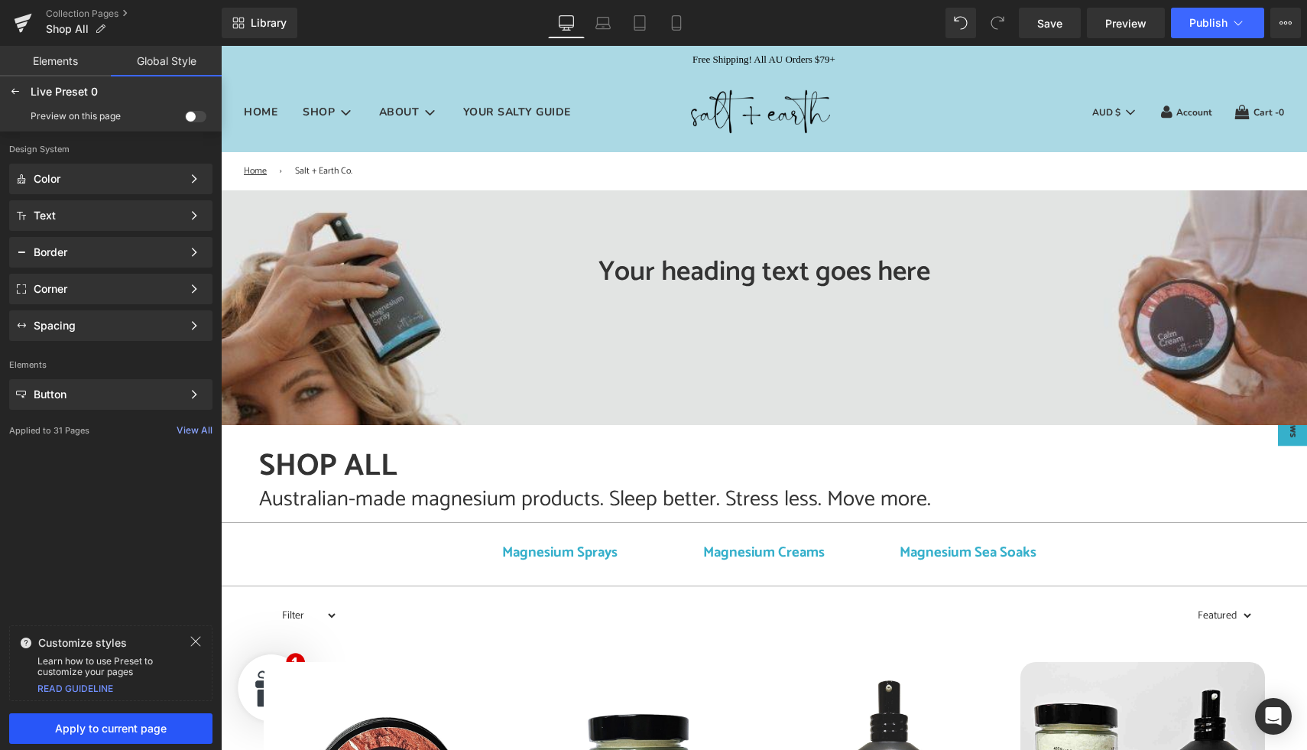
click at [115, 729] on span "Apply to current page" at bounding box center [110, 728] width 185 height 12
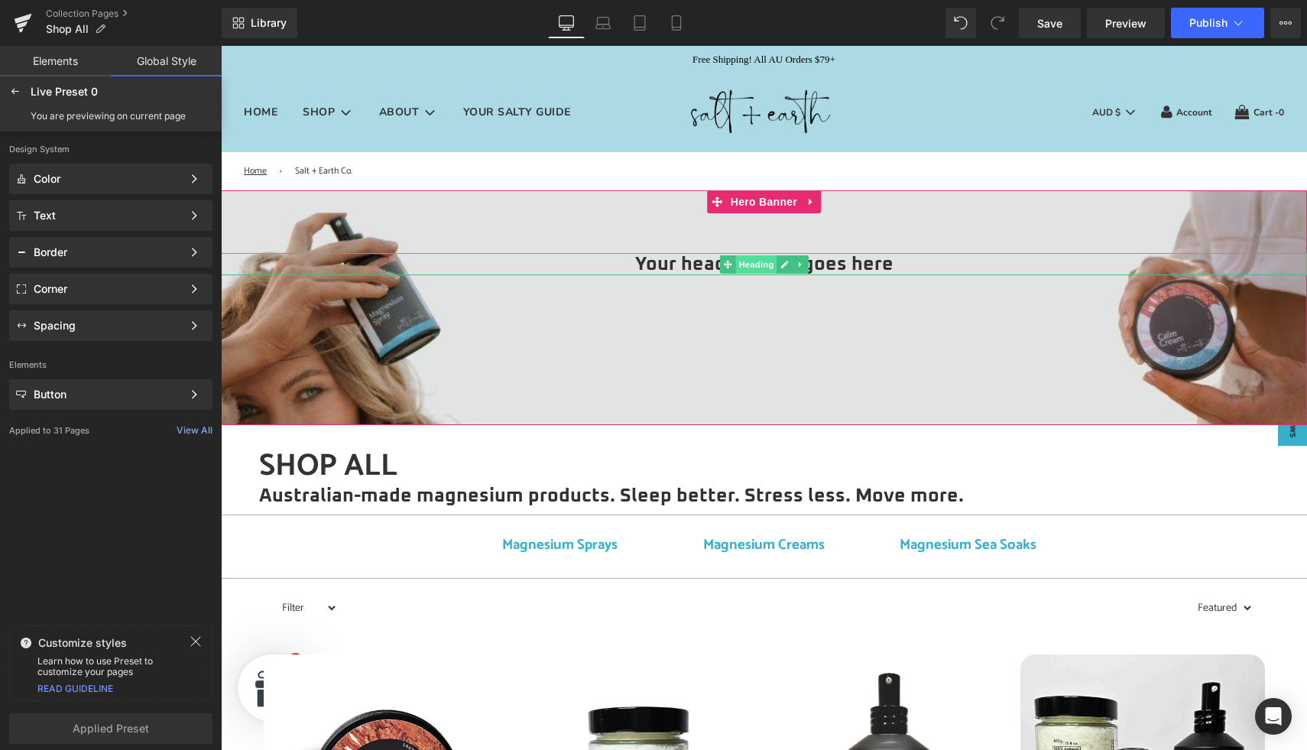
click at [761, 262] on span "Heading" at bounding box center [755, 264] width 41 height 18
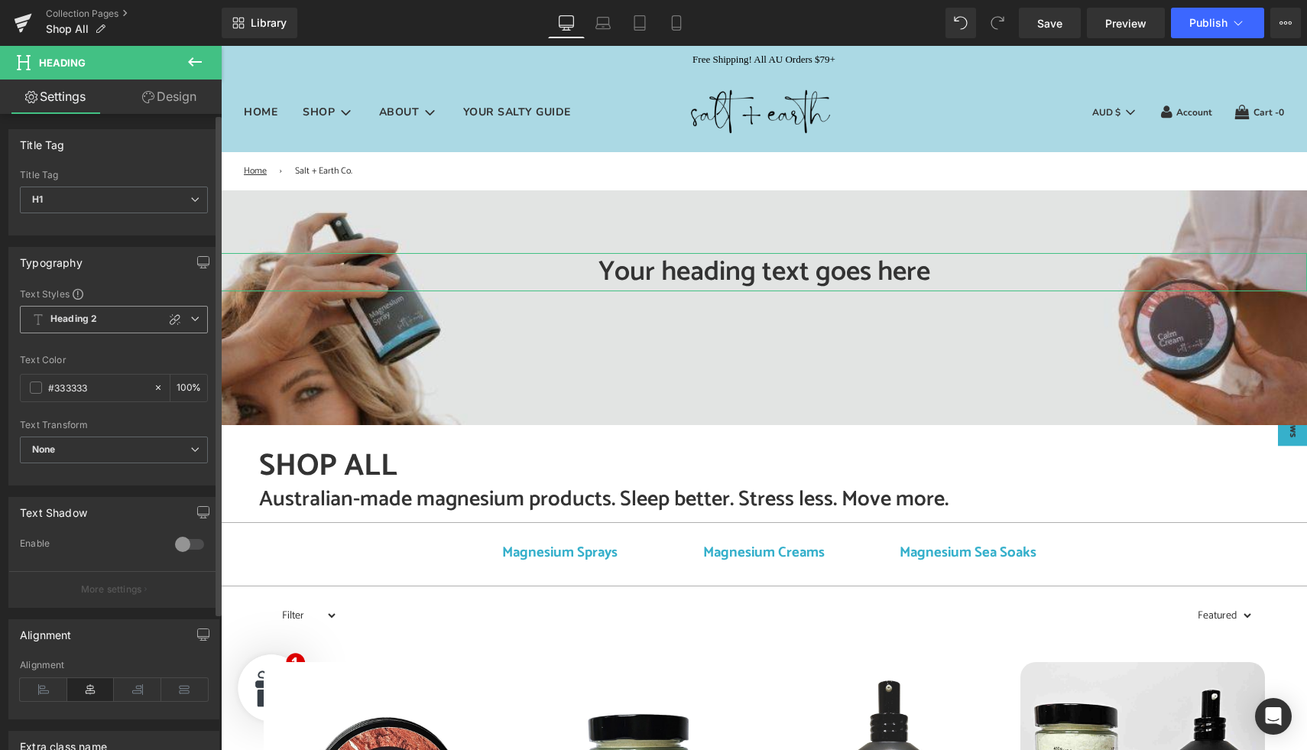
click at [190, 321] on icon at bounding box center [194, 318] width 9 height 9
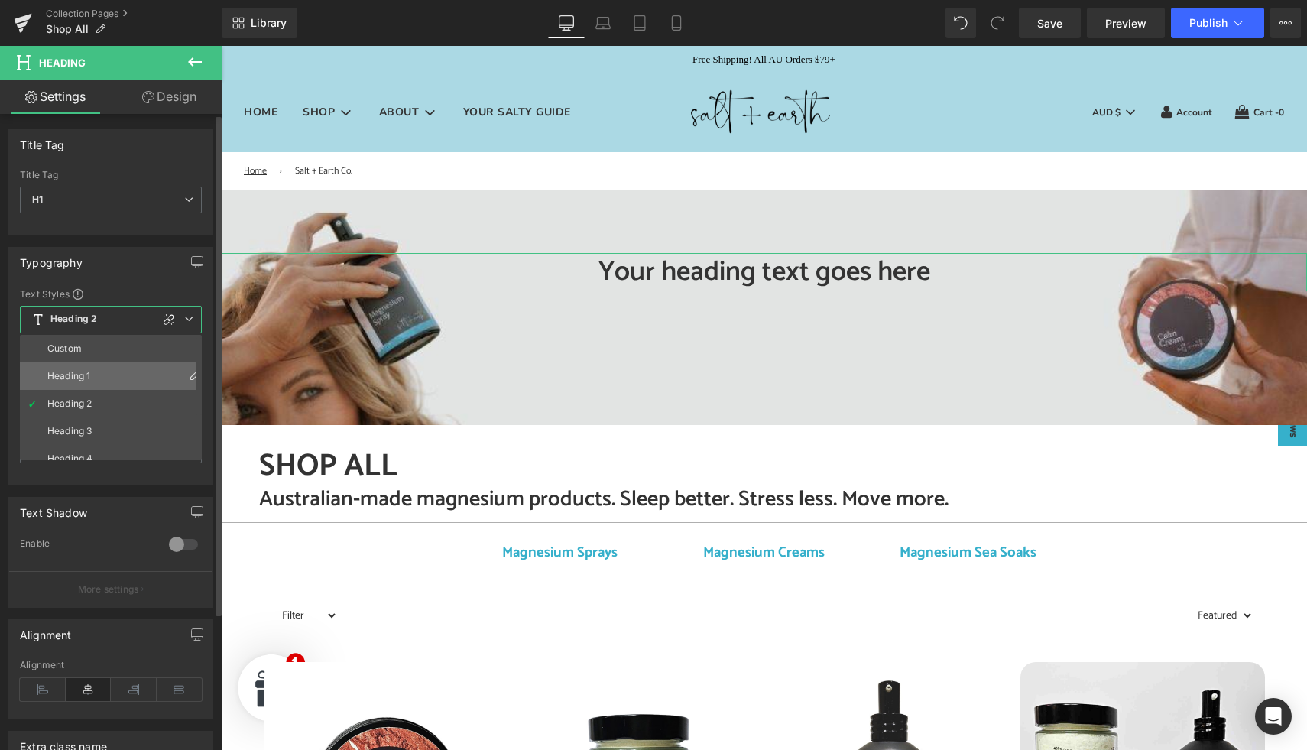
click at [107, 370] on li "Heading 1" at bounding box center [114, 376] width 189 height 28
